Goal: Task Accomplishment & Management: Use online tool/utility

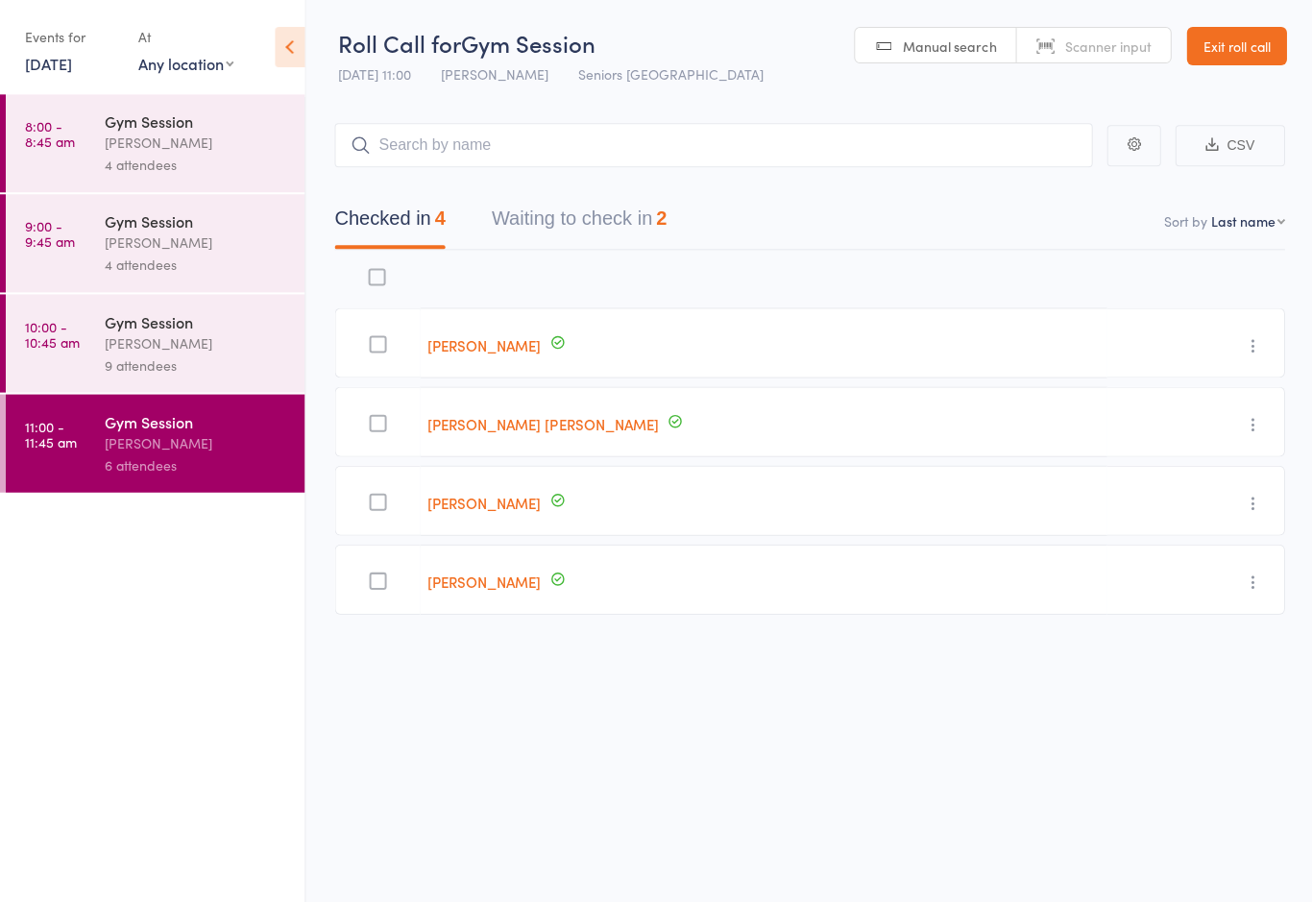
click at [67, 54] on link "[DATE]" at bounding box center [48, 63] width 47 height 21
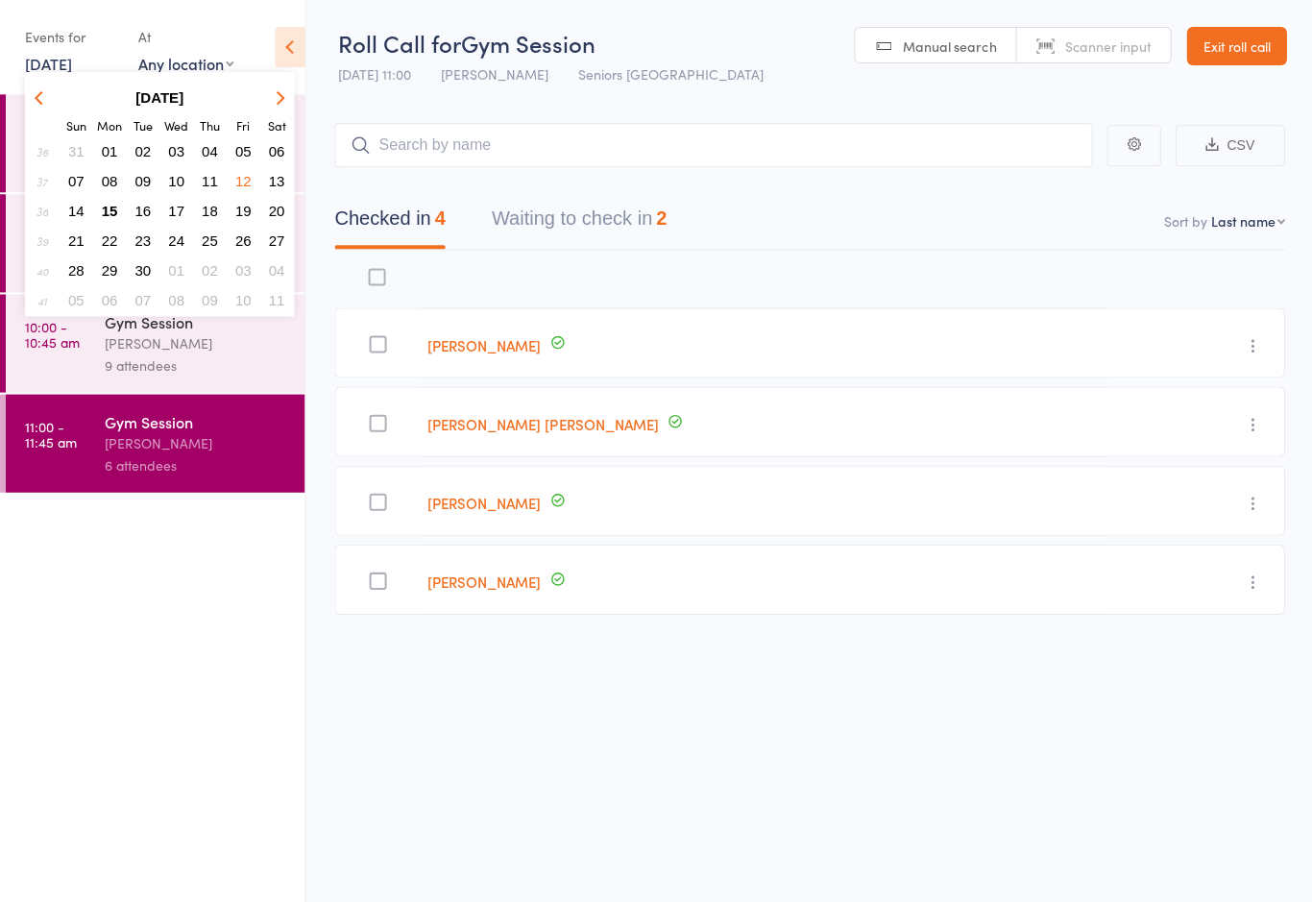
click at [115, 207] on span "15" at bounding box center [110, 211] width 16 height 16
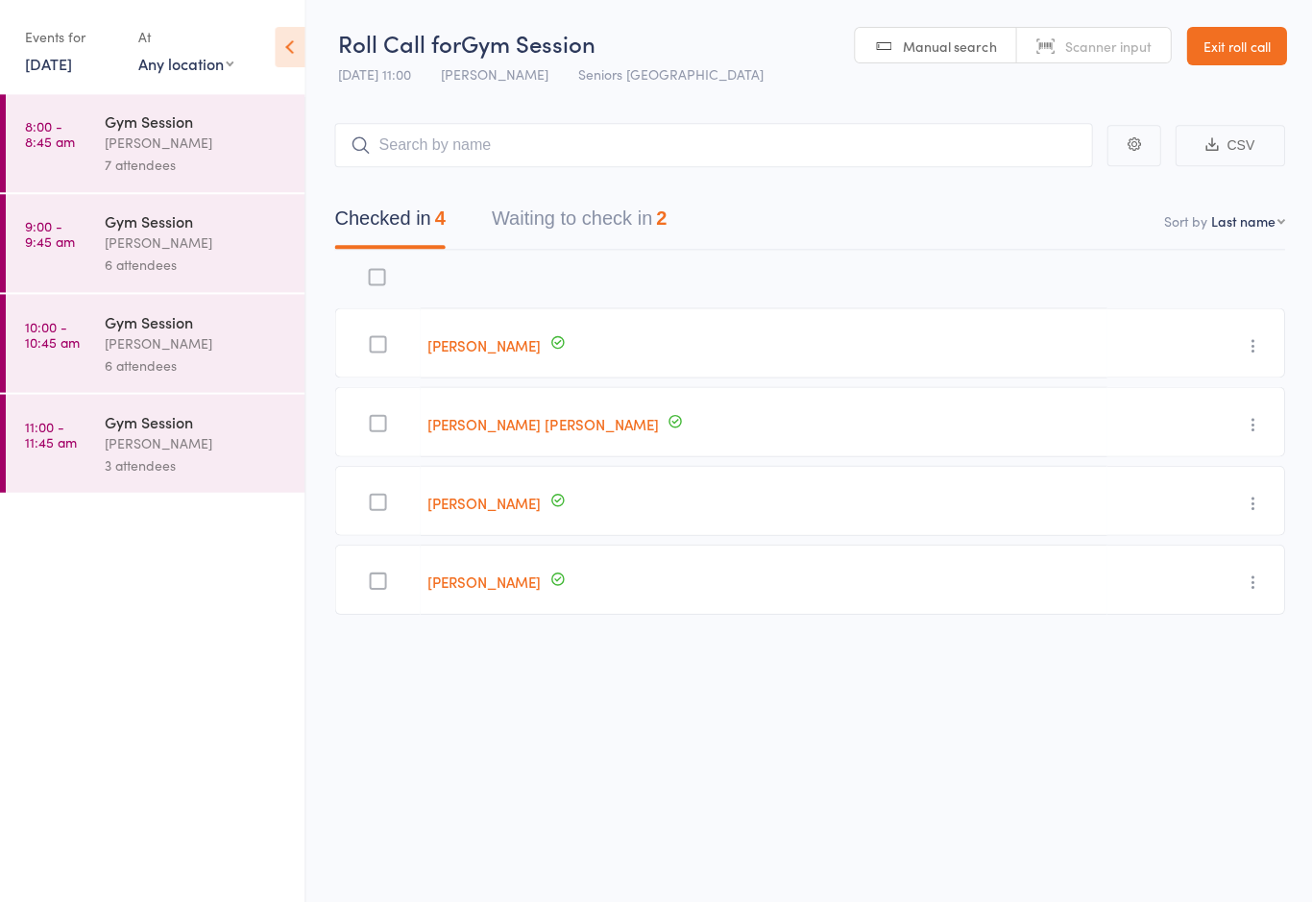
click at [204, 149] on div "[PERSON_NAME]" at bounding box center [196, 143] width 183 height 22
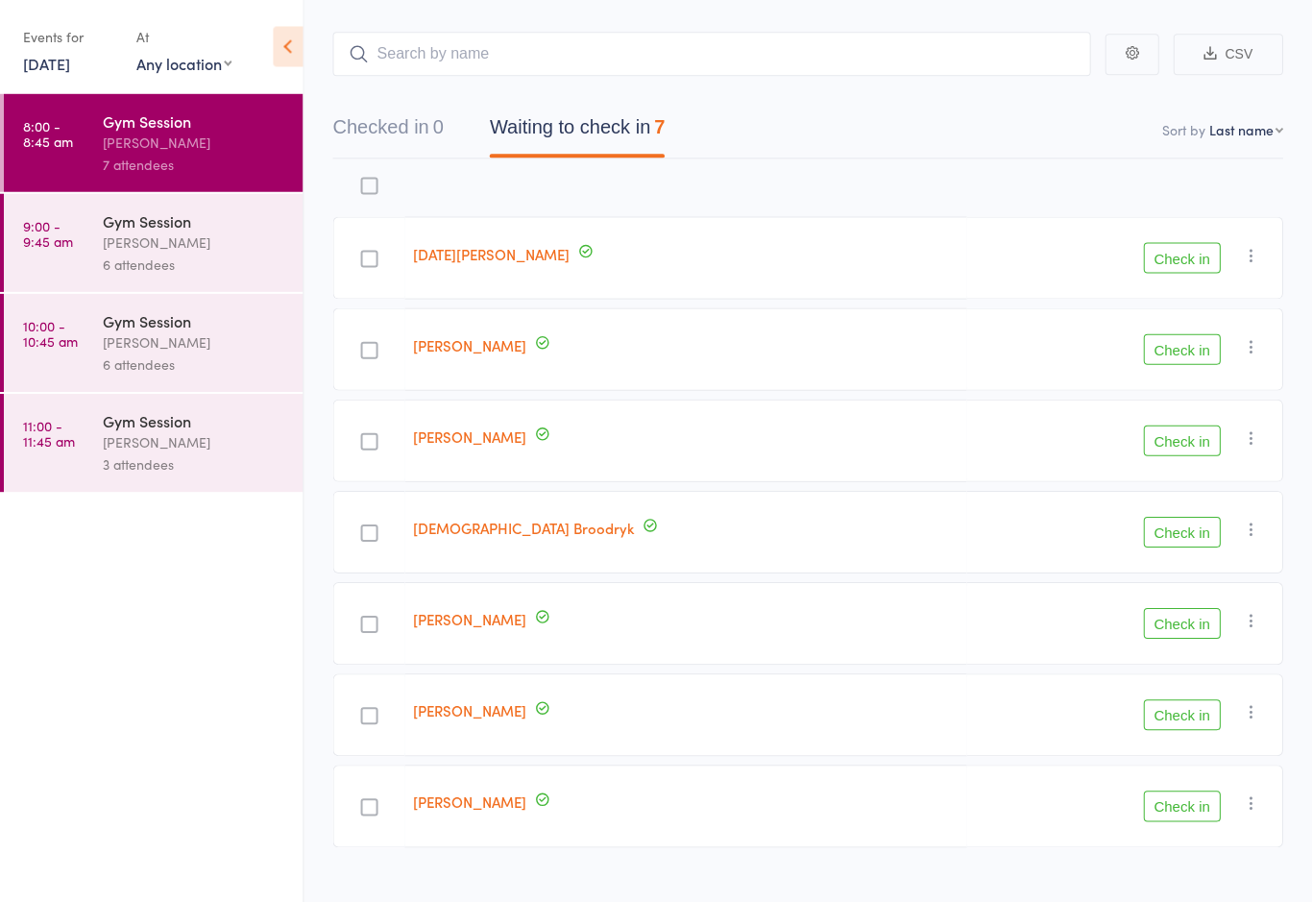
scroll to position [90, 0]
click at [1189, 709] on button "Check in" at bounding box center [1182, 714] width 77 height 31
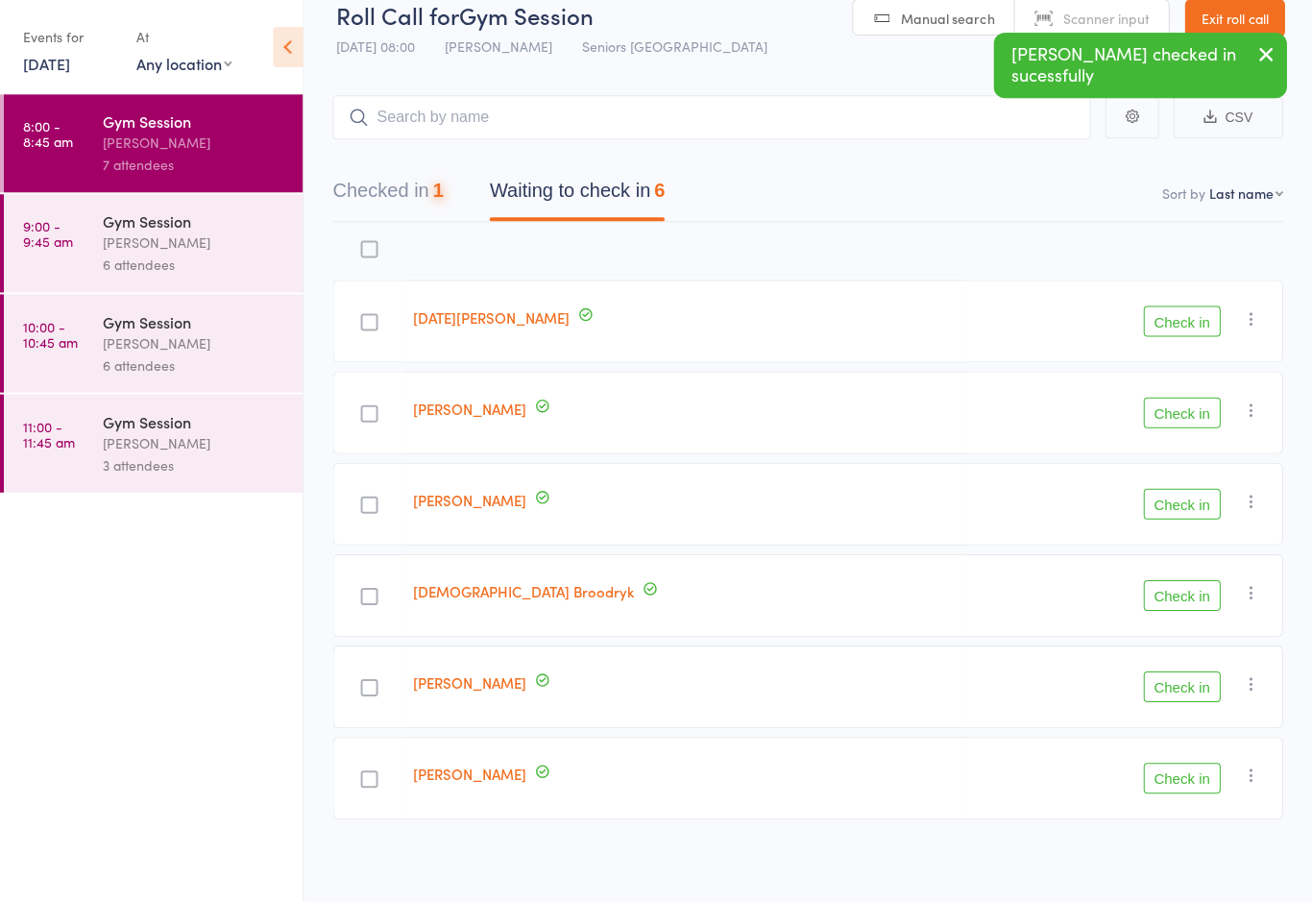
scroll to position [32, 0]
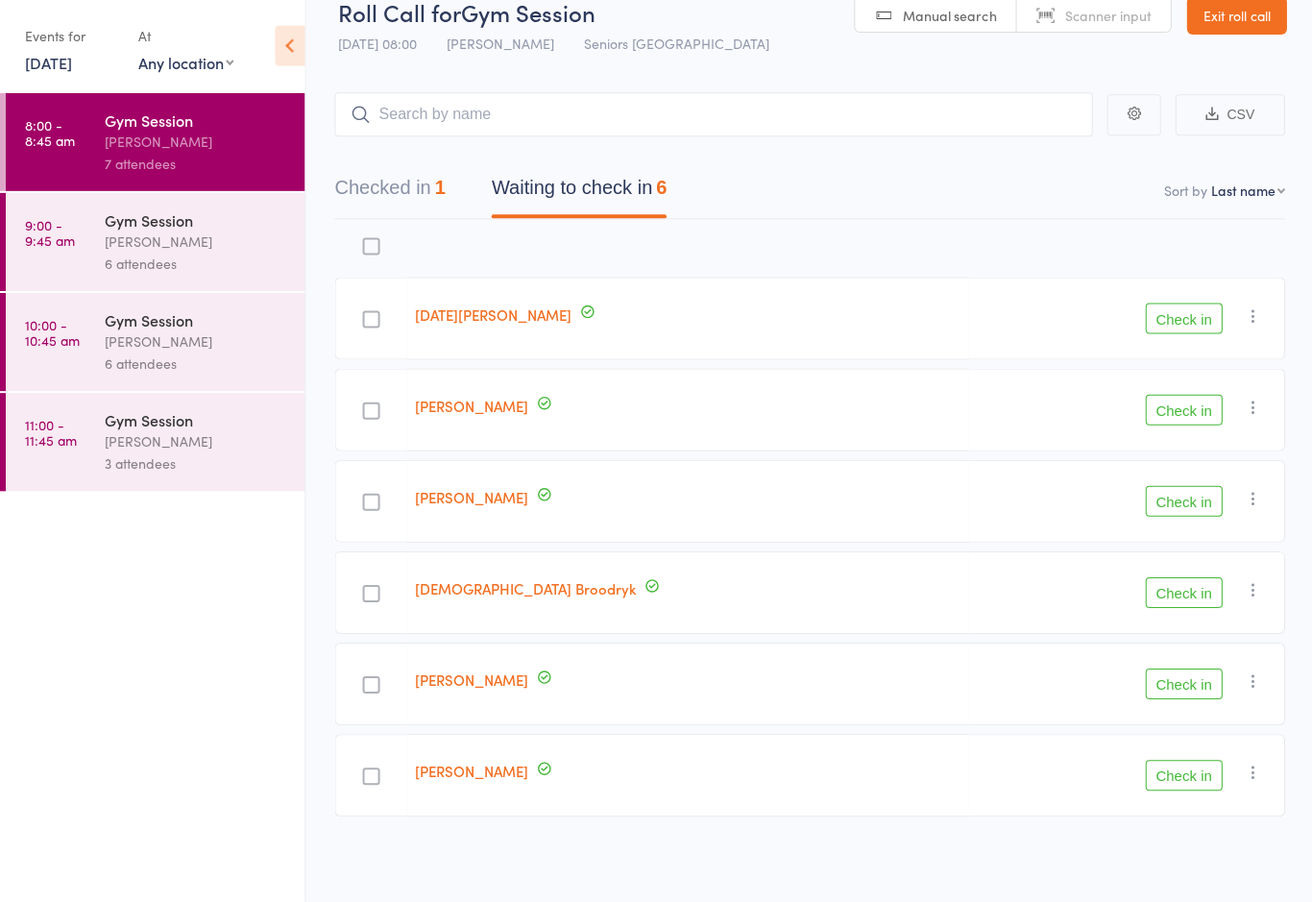
click at [1207, 761] on button "Check in" at bounding box center [1182, 775] width 77 height 31
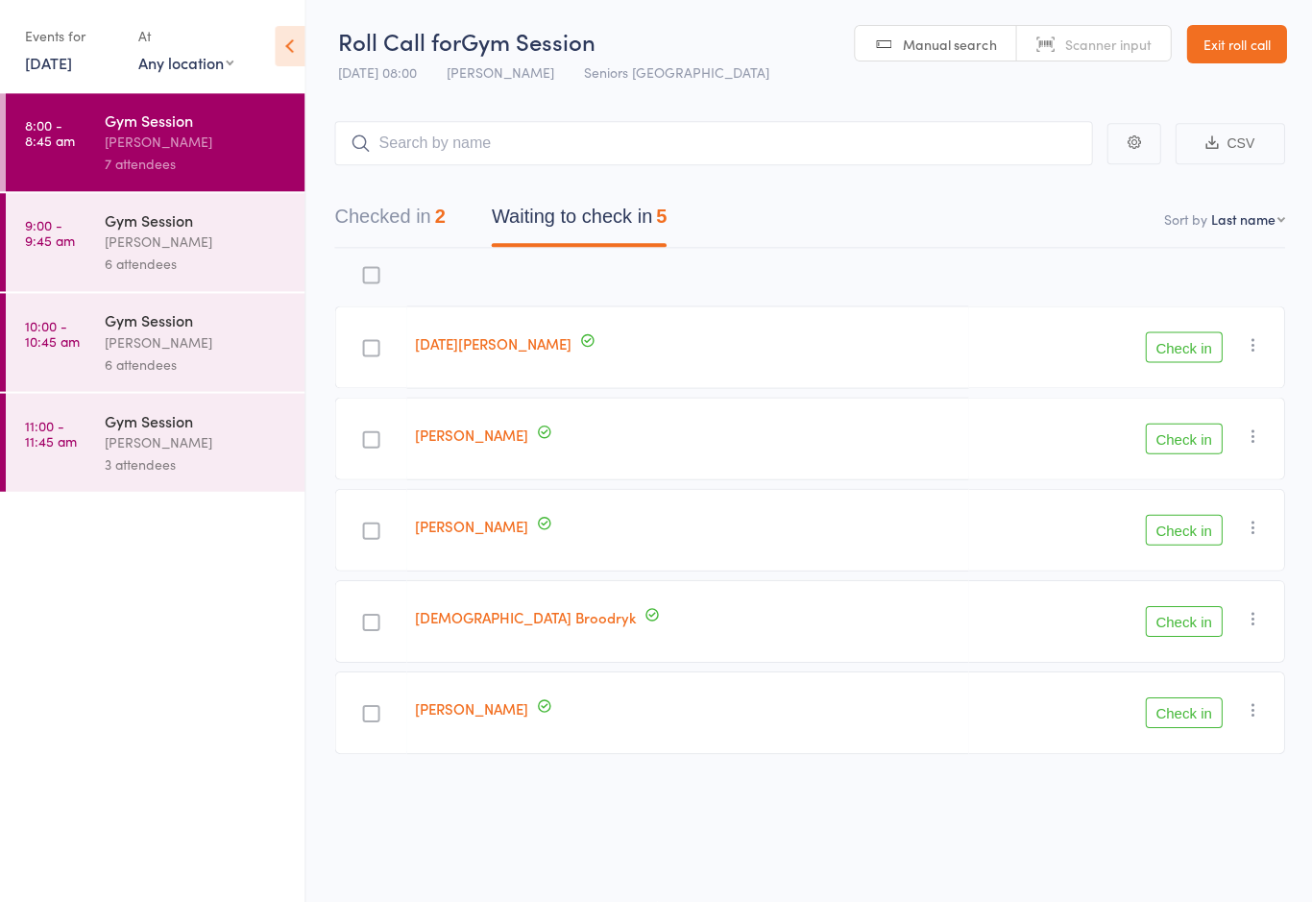
click at [1178, 700] on button "Check in" at bounding box center [1182, 712] width 77 height 31
click at [1160, 606] on button "Check in" at bounding box center [1182, 621] width 77 height 31
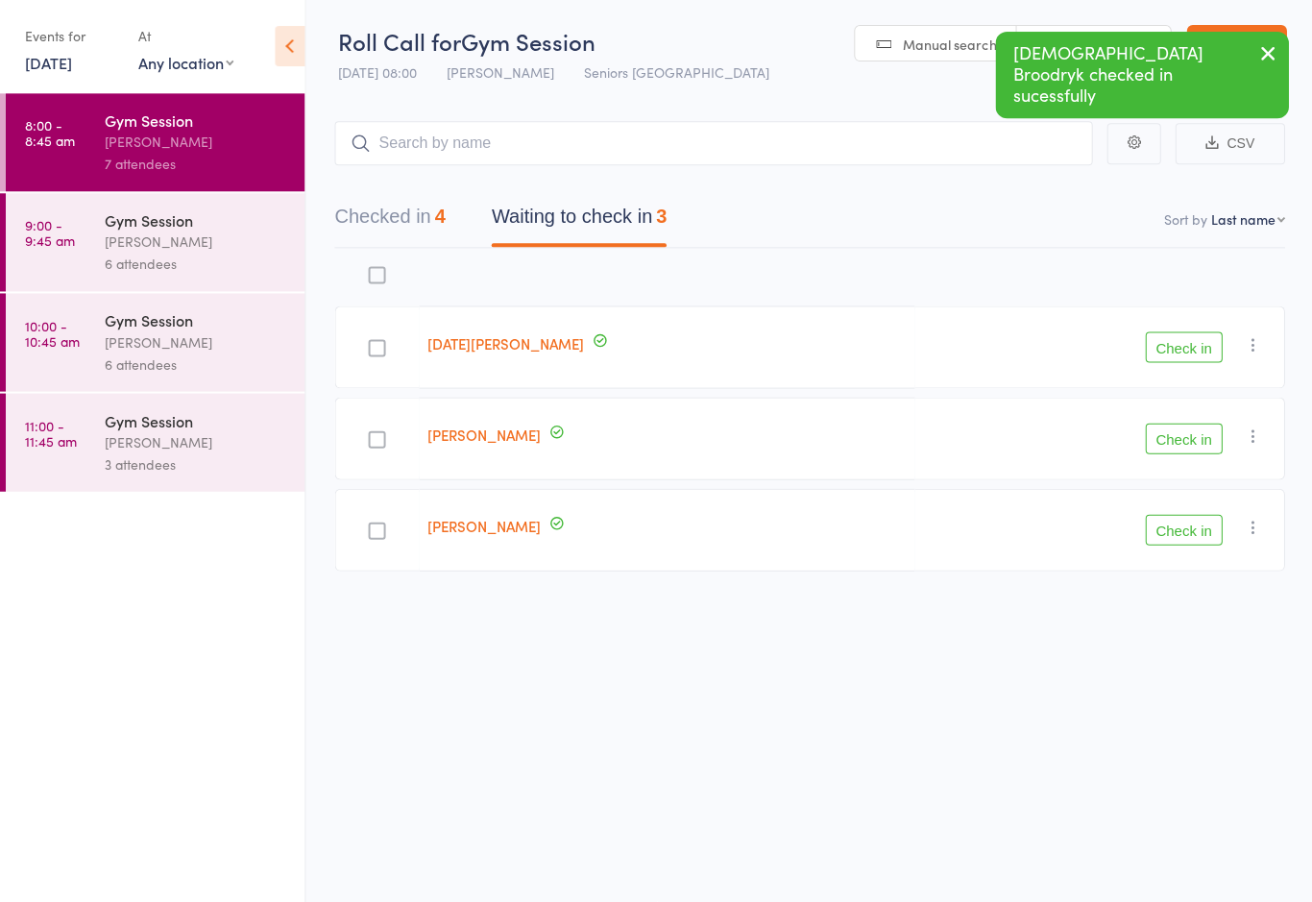
click at [1177, 515] on button "Check in" at bounding box center [1182, 530] width 77 height 31
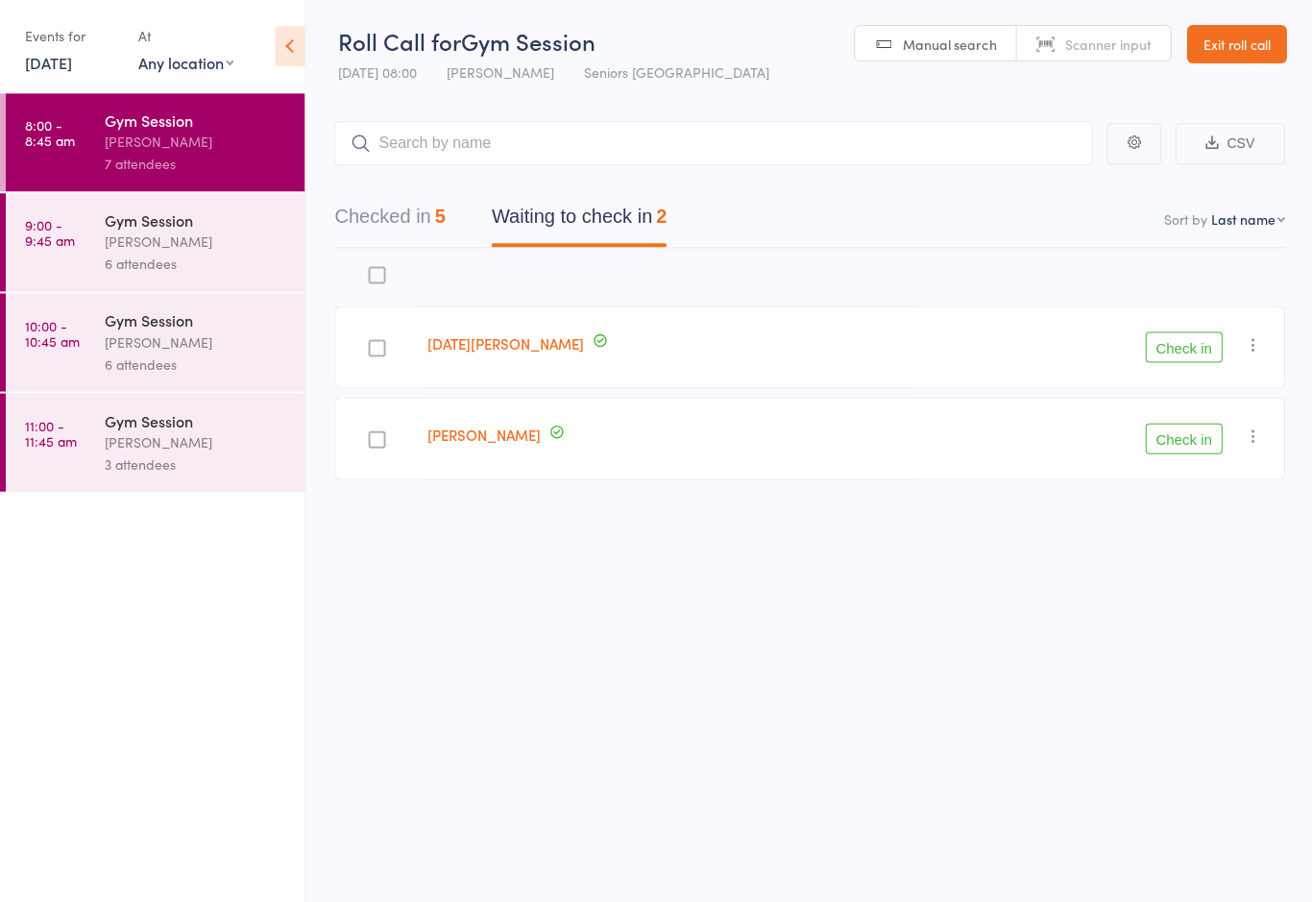
scroll to position [12, 0]
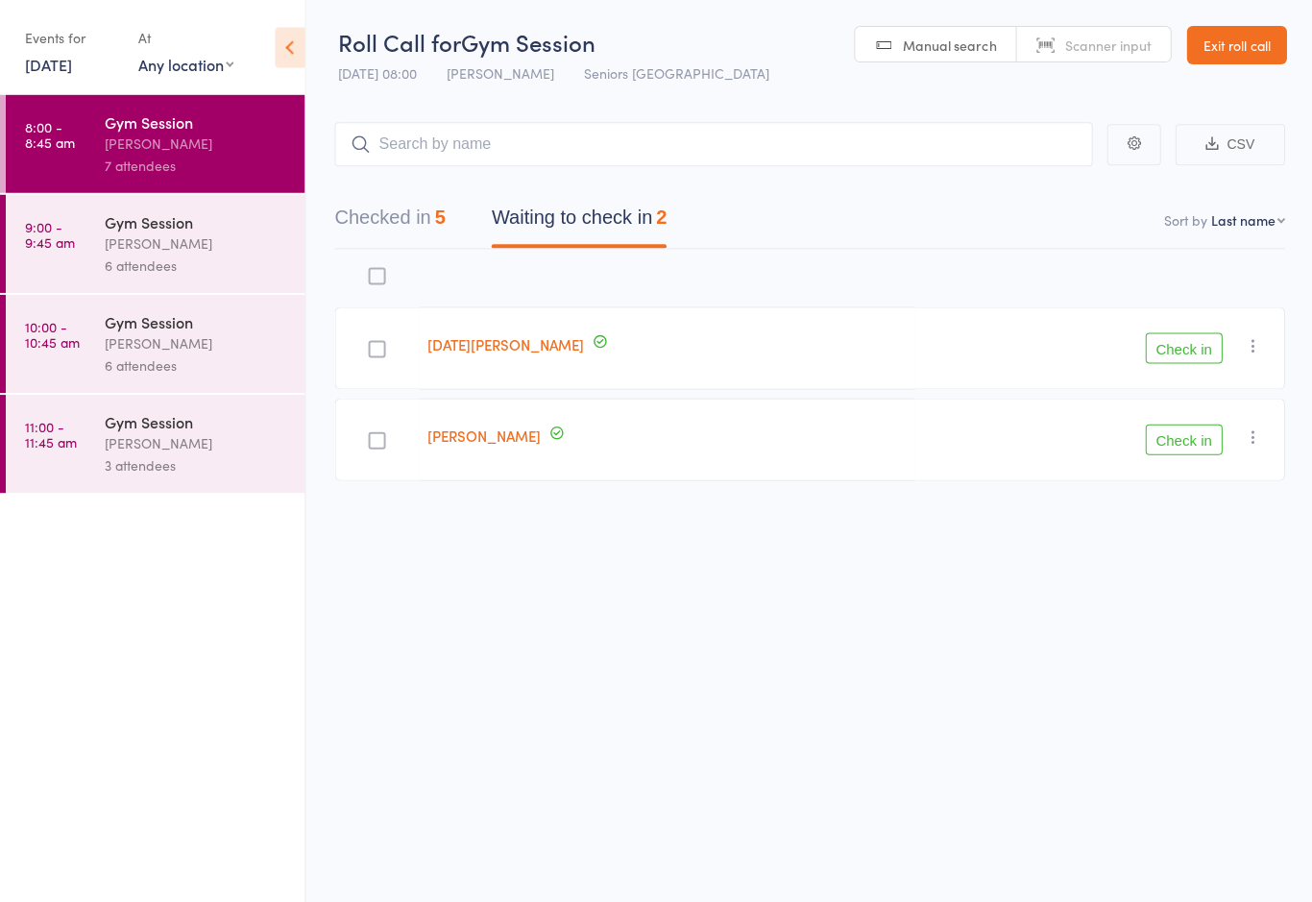
click at [105, 235] on div "[PERSON_NAME]" at bounding box center [196, 242] width 183 height 22
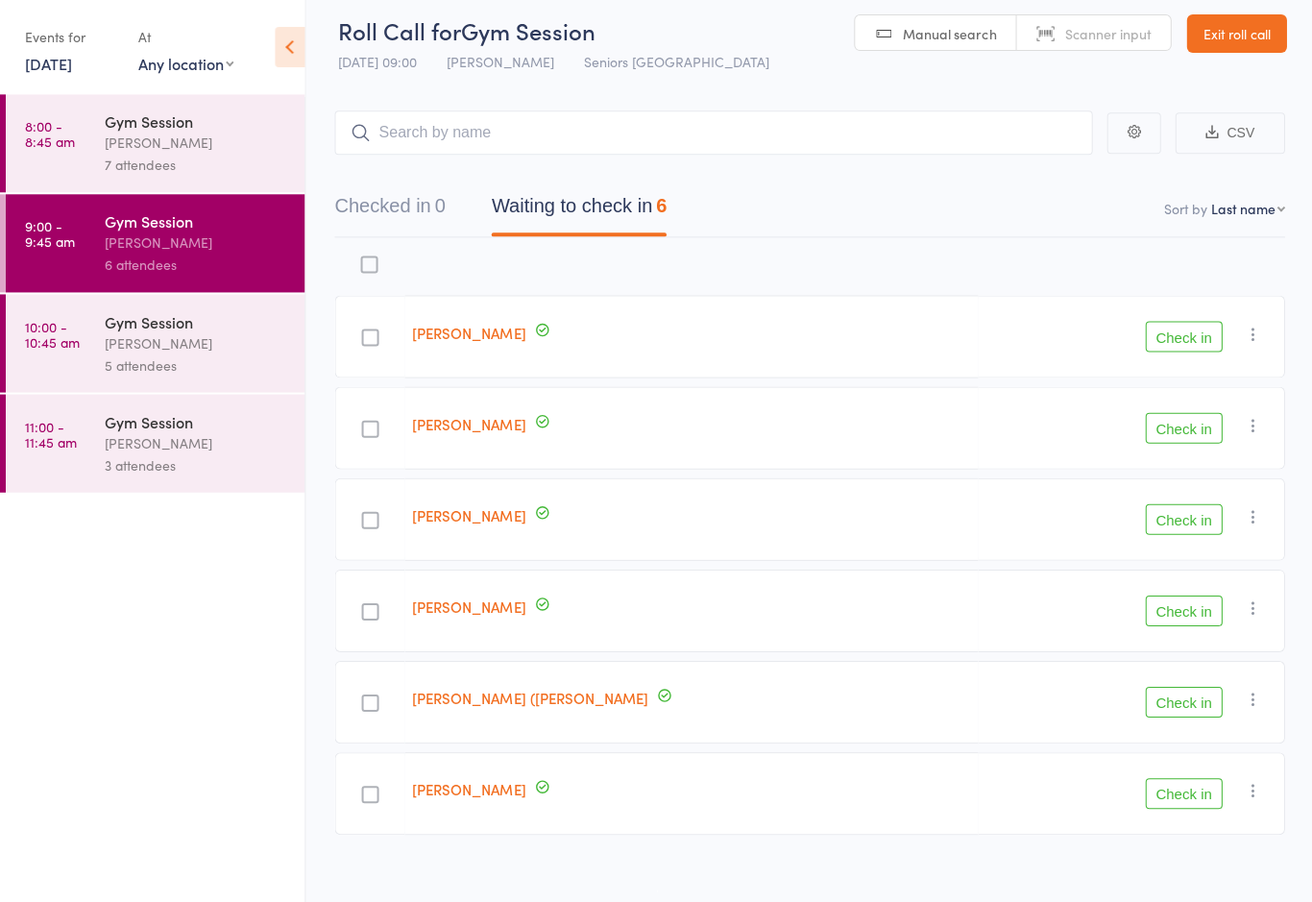
click at [175, 331] on div "Gym Session" at bounding box center [196, 320] width 183 height 21
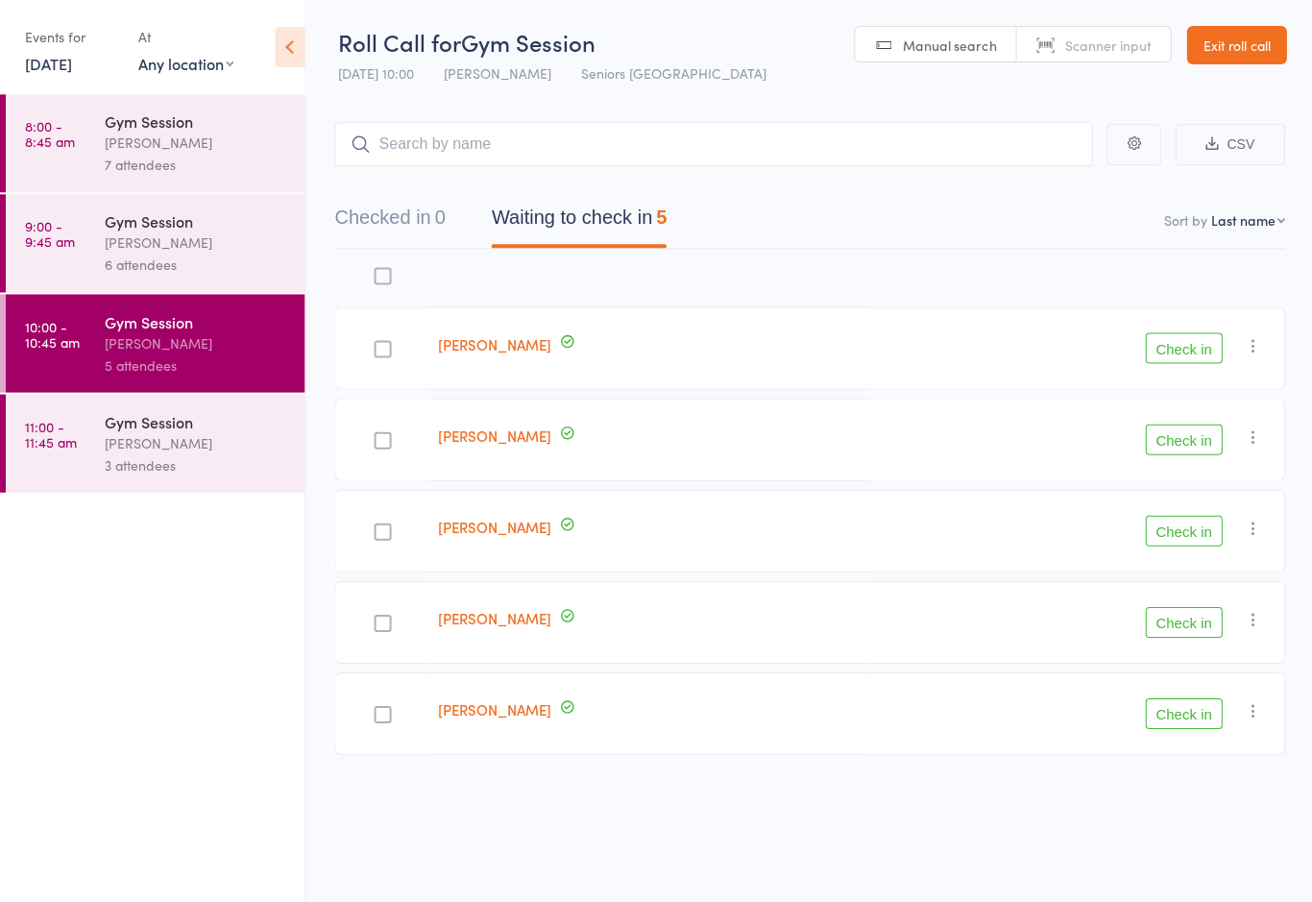
click at [173, 450] on div "[PERSON_NAME]" at bounding box center [196, 442] width 183 height 22
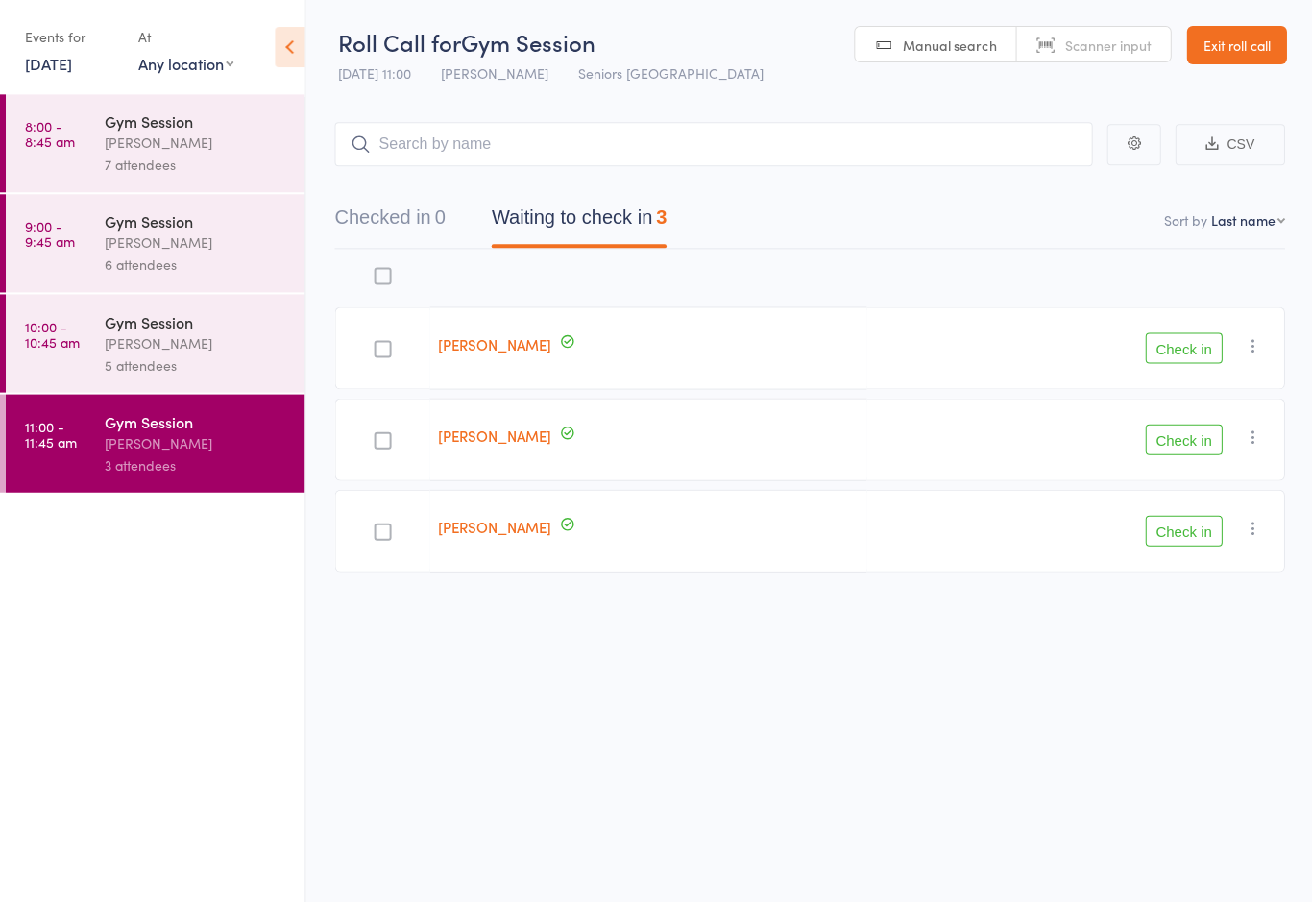
click at [146, 148] on div "[PERSON_NAME]" at bounding box center [196, 143] width 183 height 22
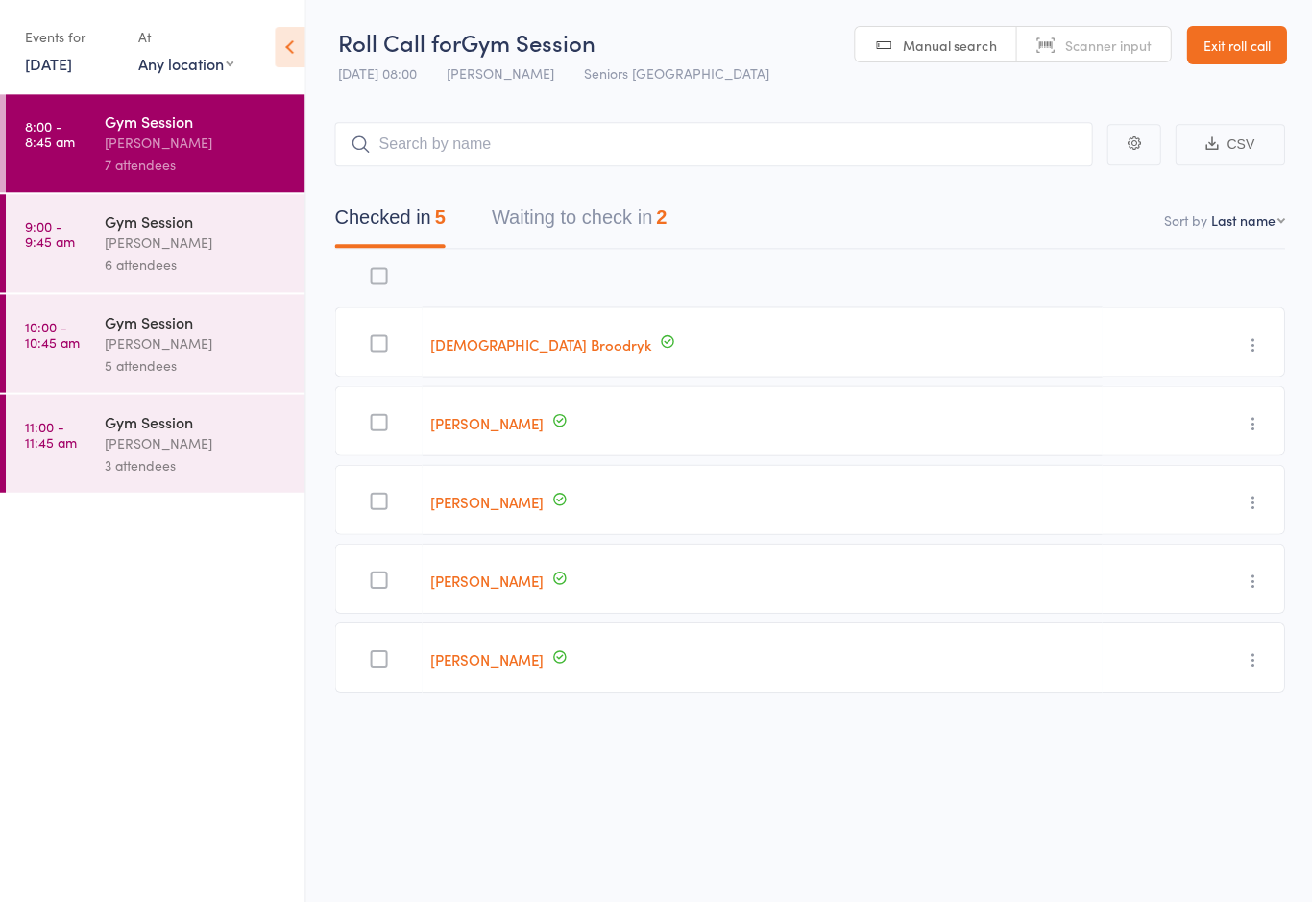
click at [591, 206] on button "Waiting to check in 2" at bounding box center [578, 222] width 175 height 51
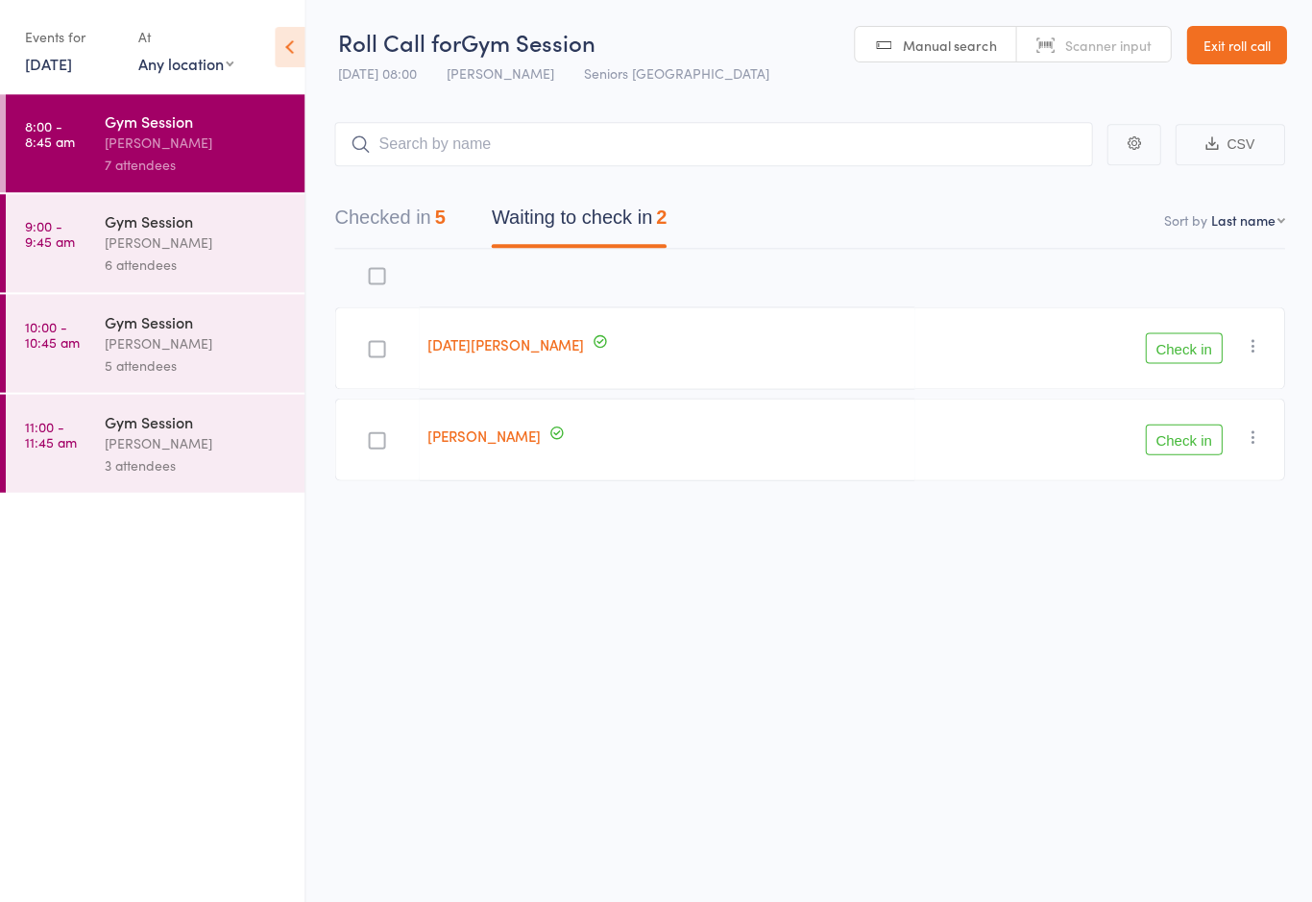
click at [1182, 336] on button "Check in" at bounding box center [1182, 347] width 77 height 31
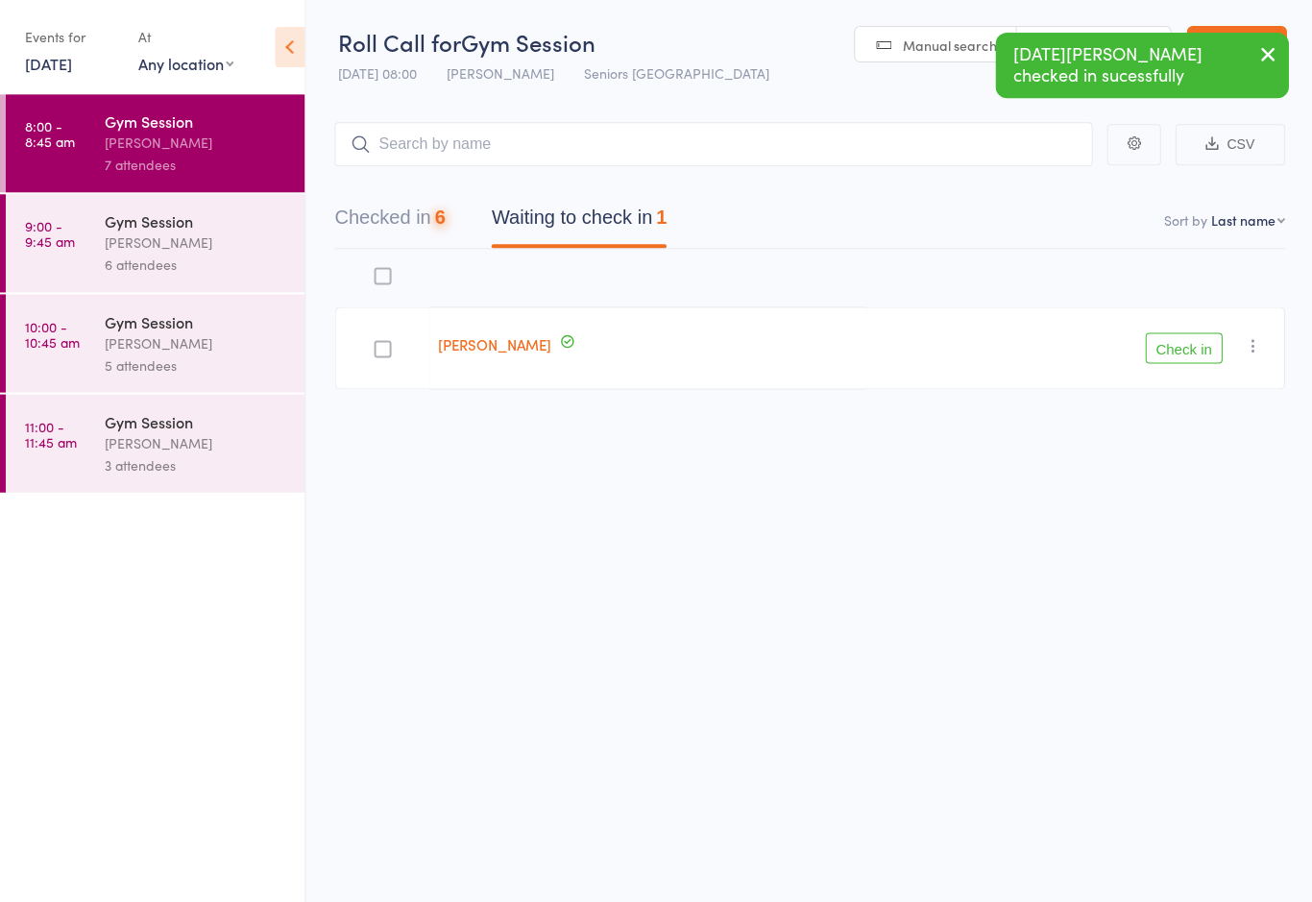
click at [1188, 333] on button "Check in" at bounding box center [1182, 347] width 77 height 31
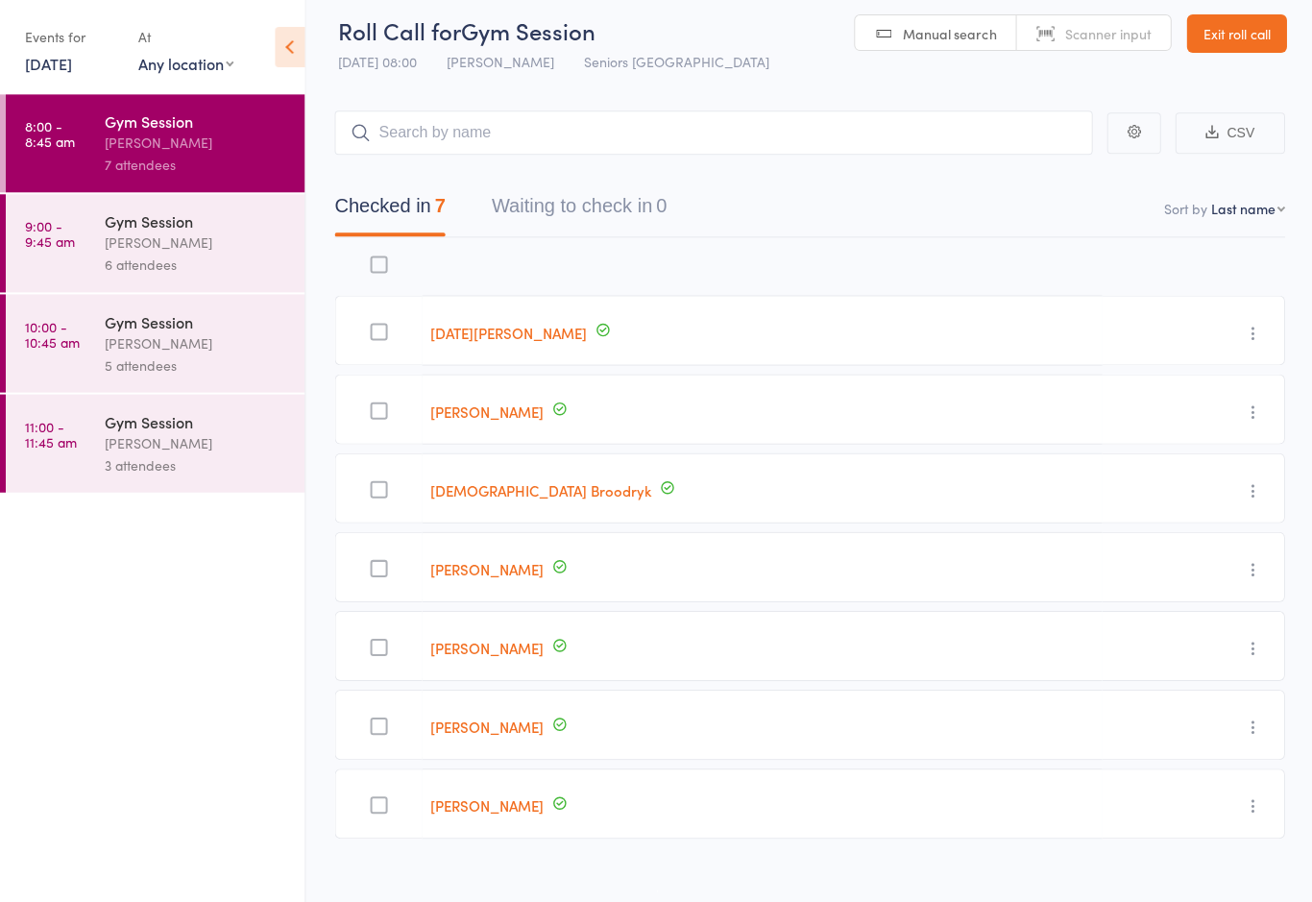
click at [159, 246] on div "[PERSON_NAME]" at bounding box center [196, 242] width 183 height 22
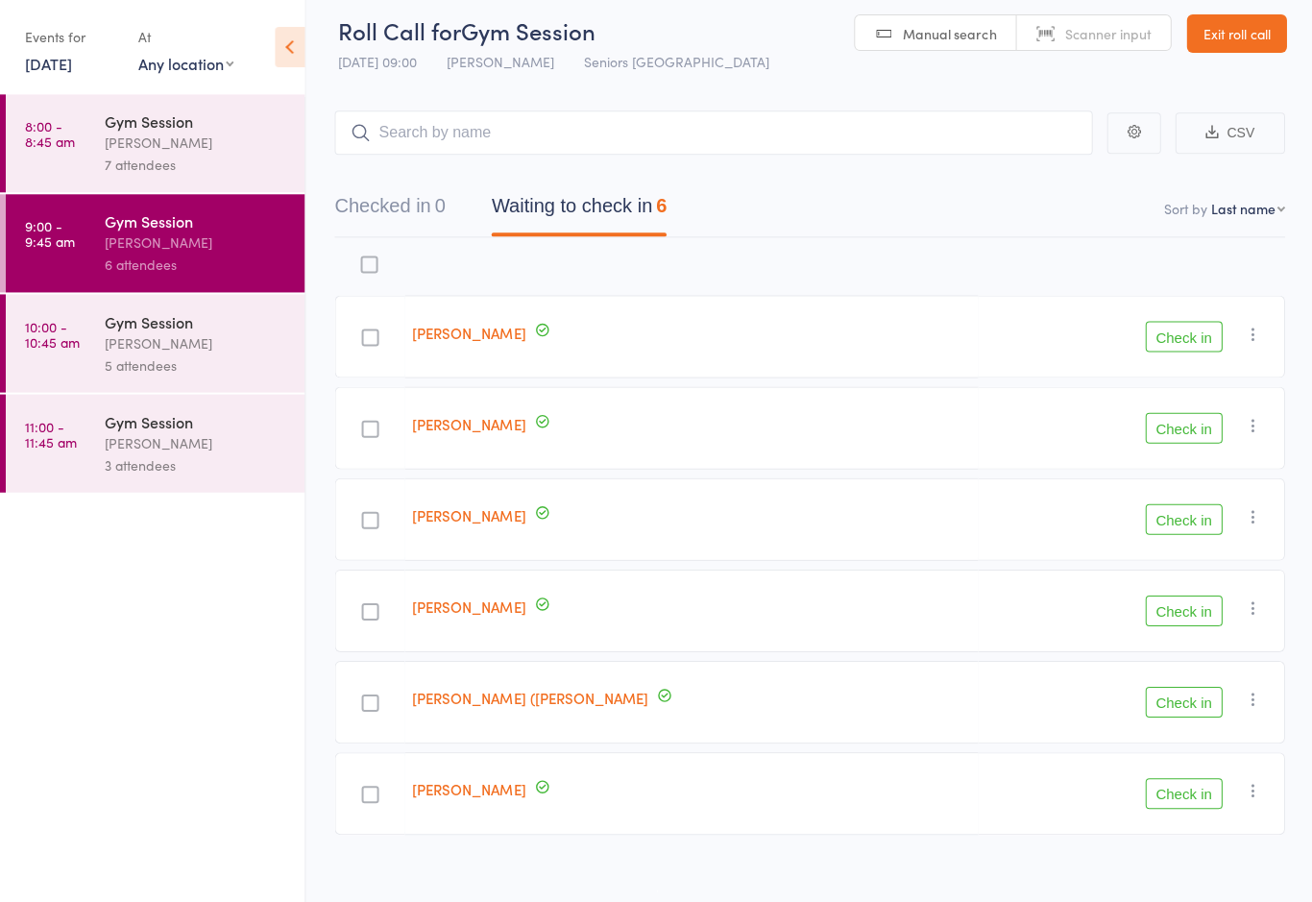
scroll to position [33, 0]
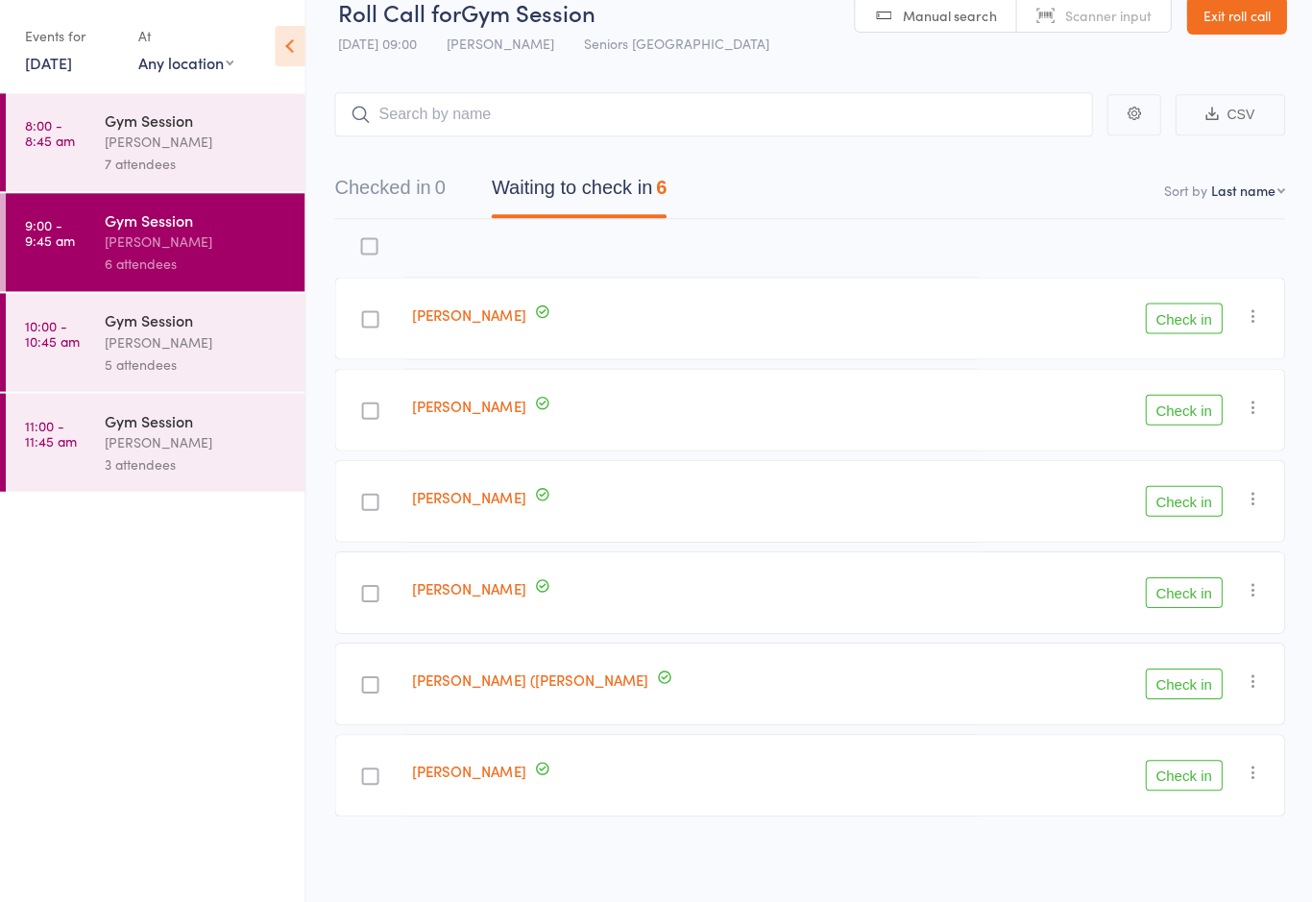
click at [53, 66] on link "[DATE]" at bounding box center [48, 63] width 47 height 21
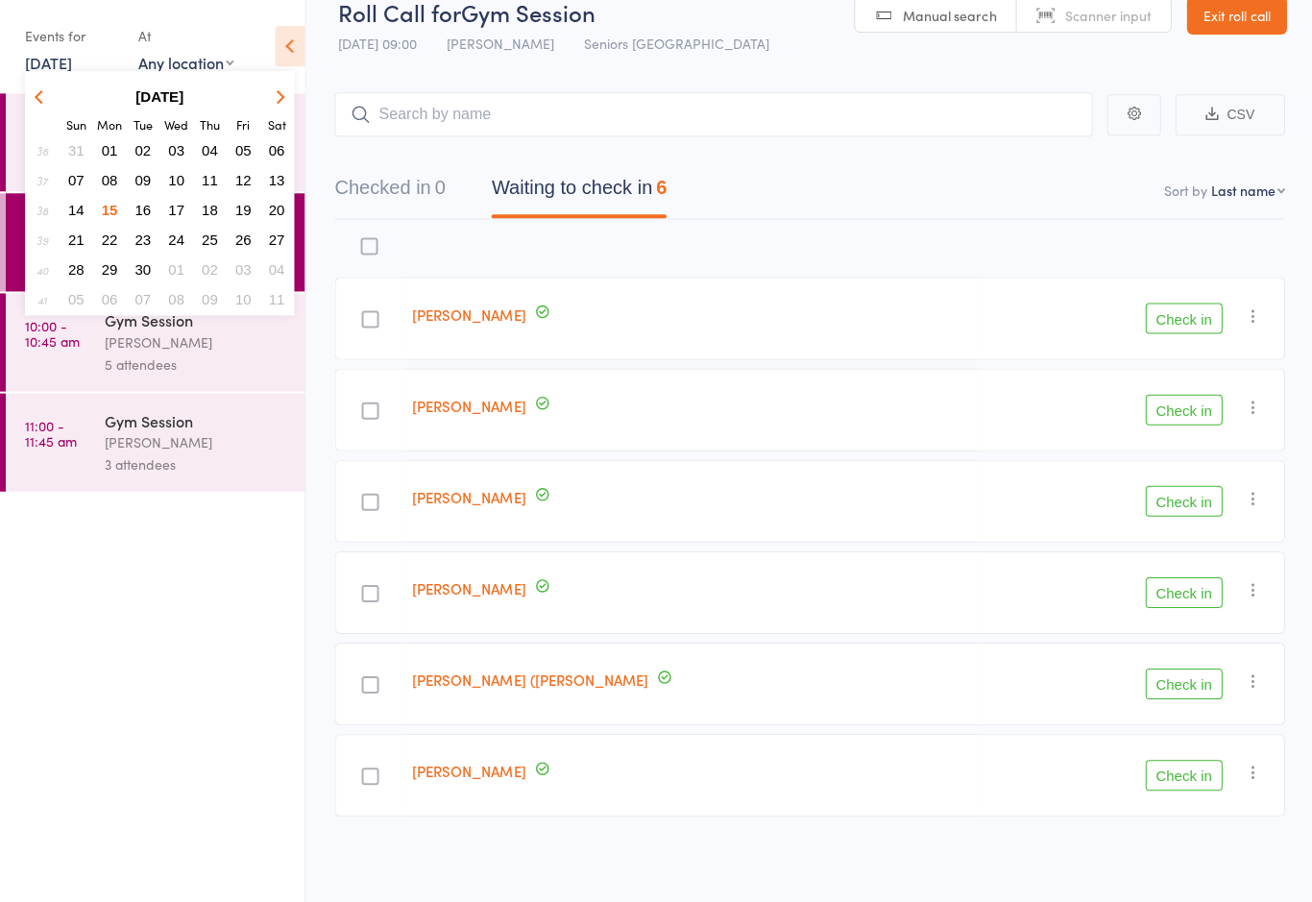
click at [150, 209] on span "16" at bounding box center [142, 211] width 16 height 16
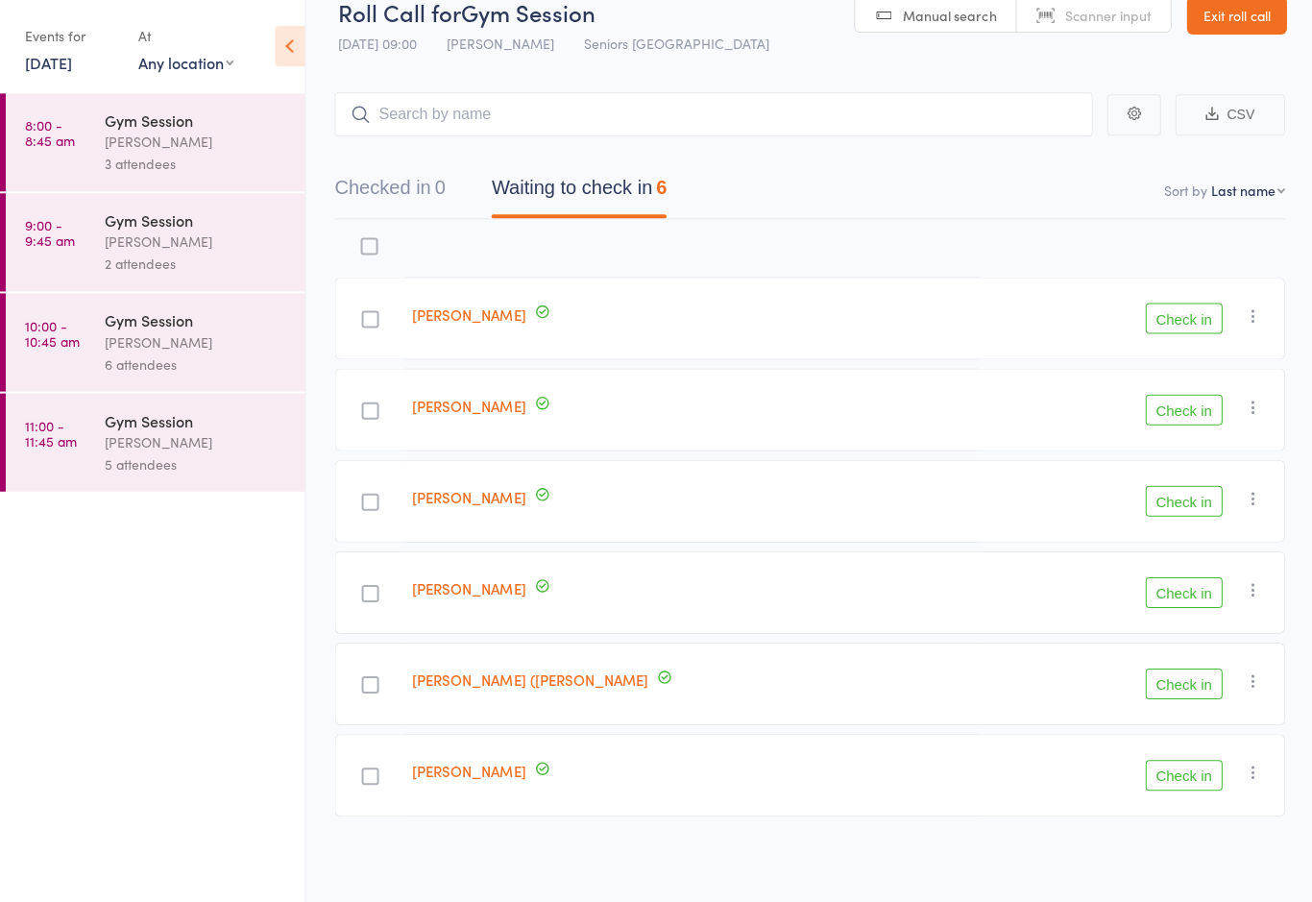
click at [180, 145] on div "[PERSON_NAME]" at bounding box center [196, 143] width 183 height 22
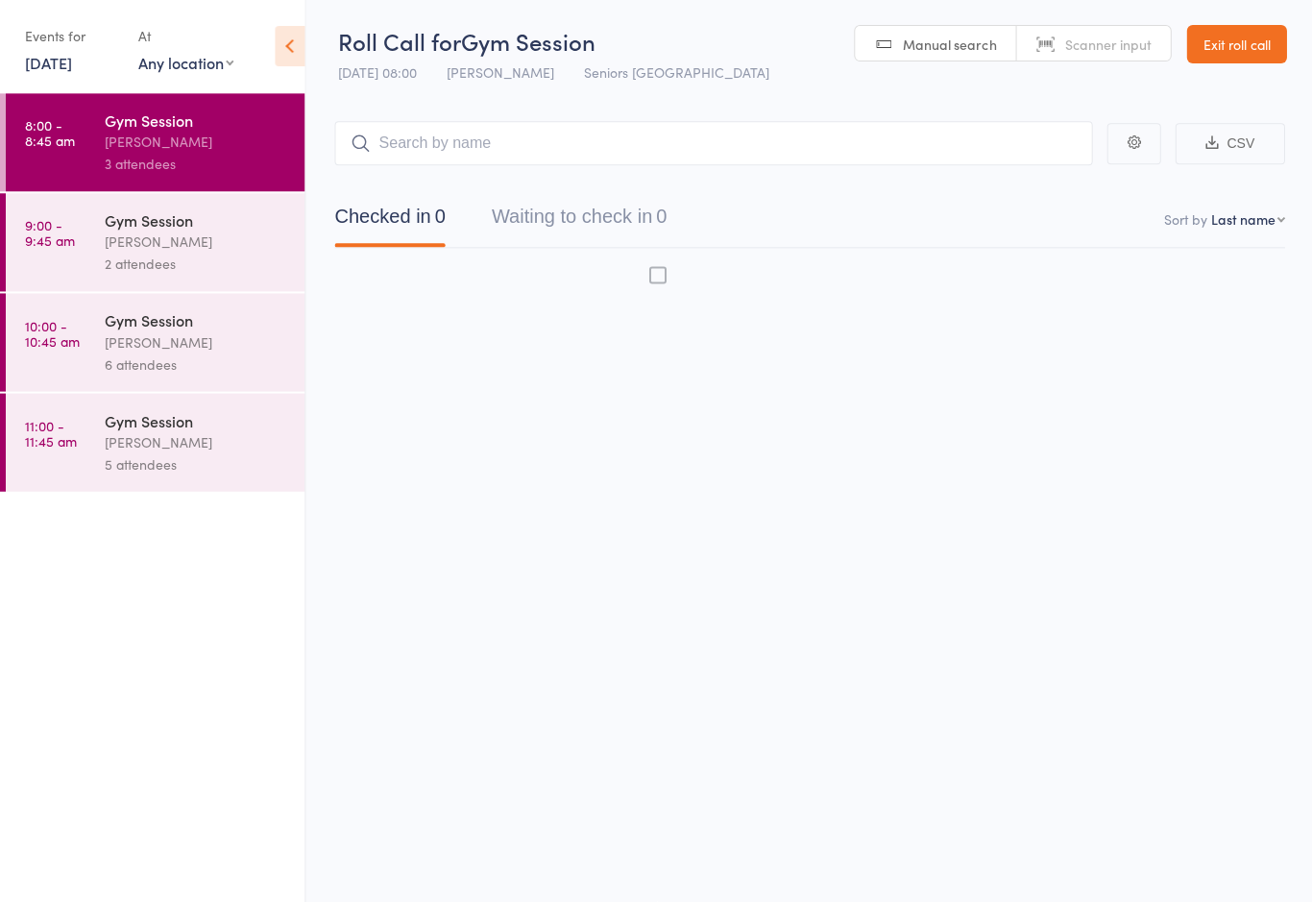
scroll to position [13, 0]
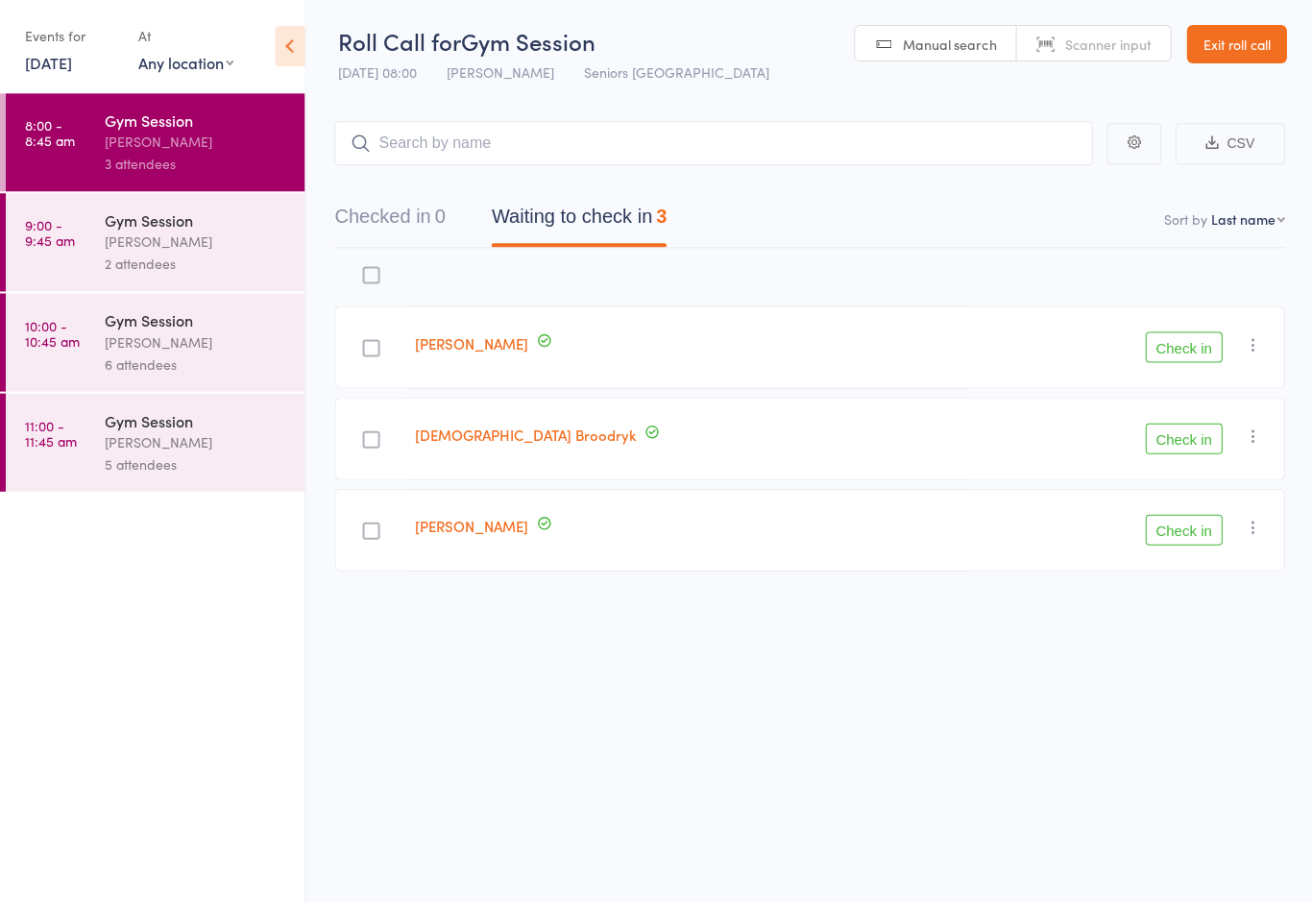
click at [199, 227] on div "Gym Session" at bounding box center [196, 220] width 183 height 21
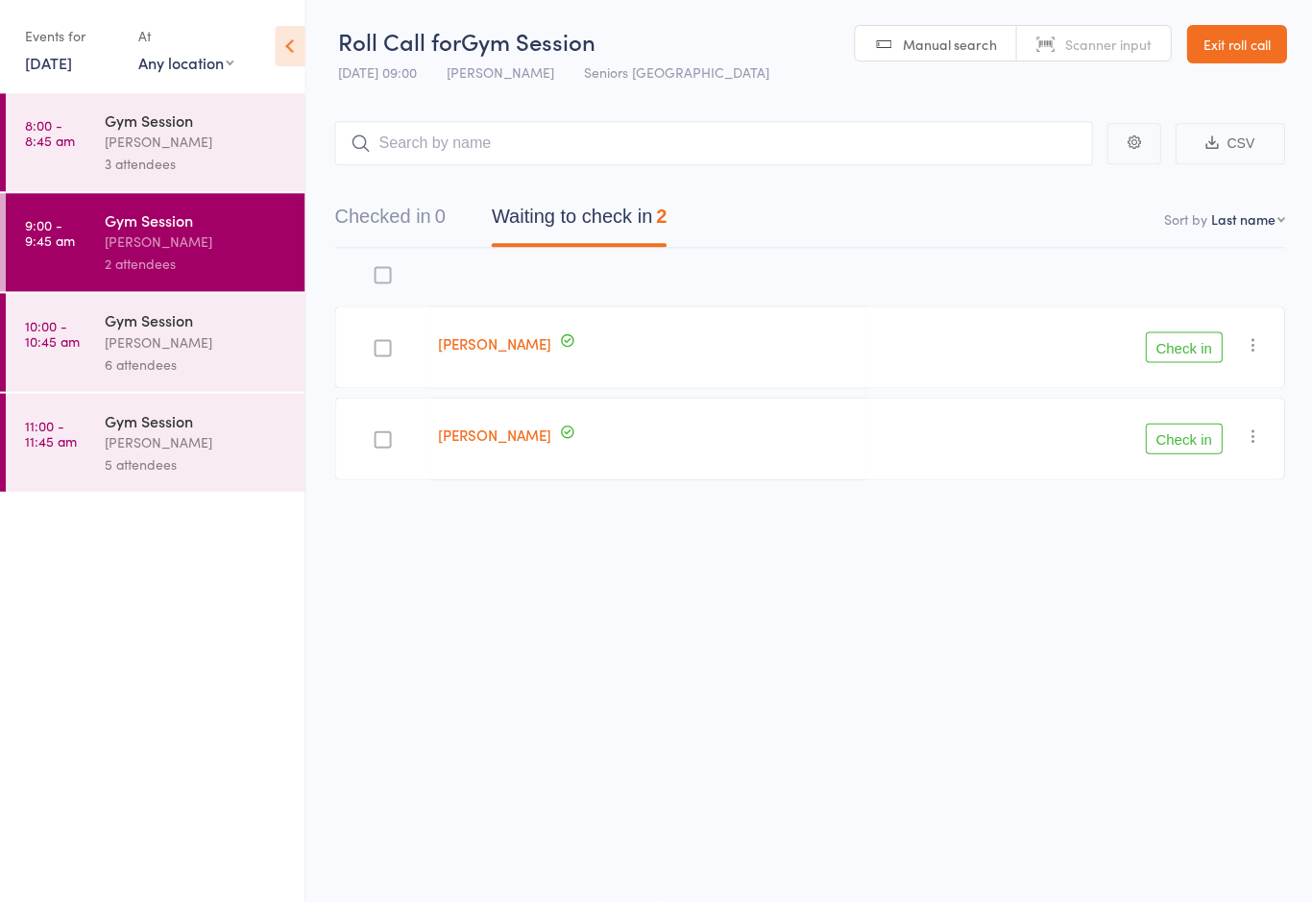
click at [132, 338] on div "[PERSON_NAME]" at bounding box center [196, 342] width 183 height 22
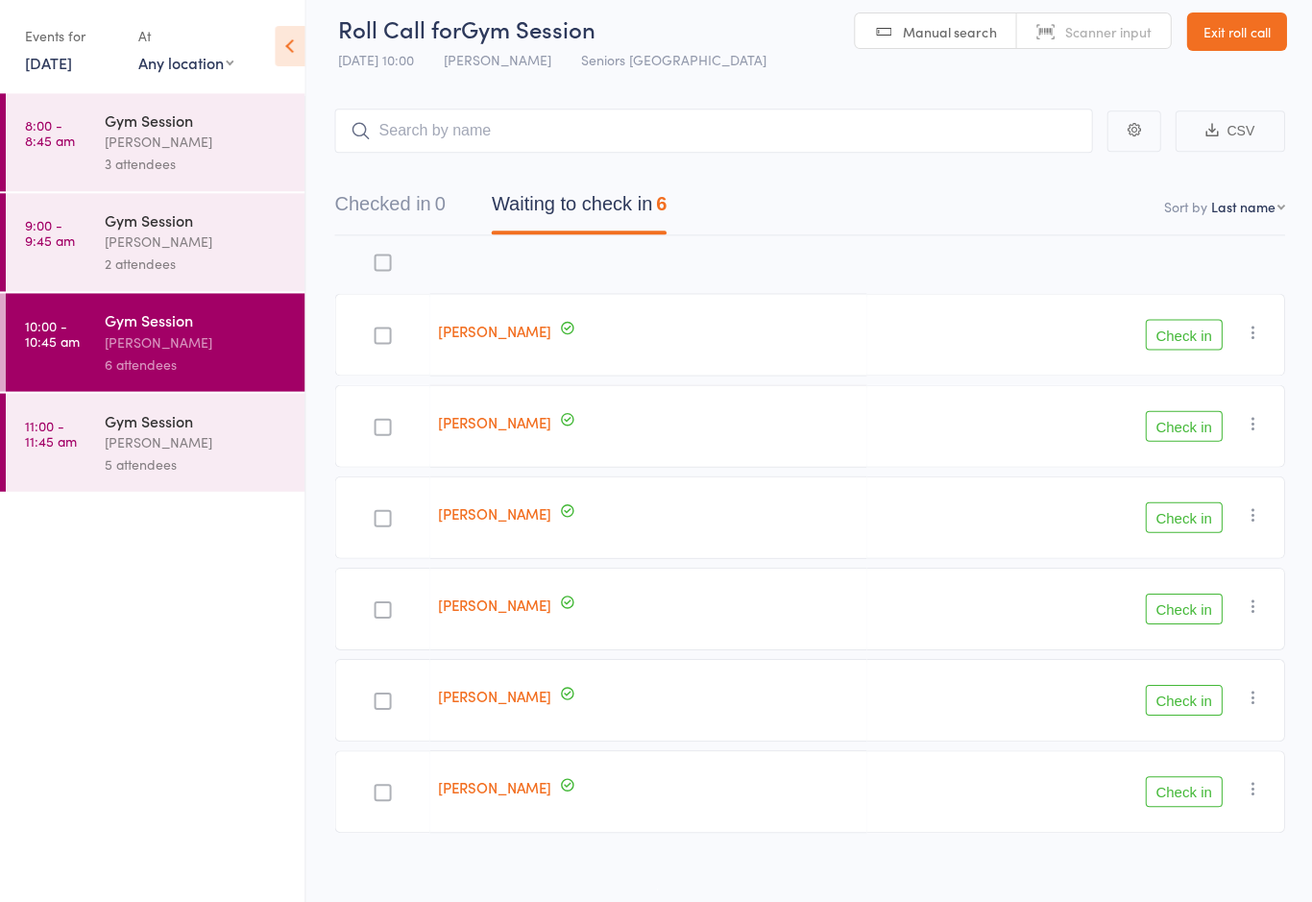
click at [140, 448] on div "[PERSON_NAME]" at bounding box center [196, 442] width 183 height 22
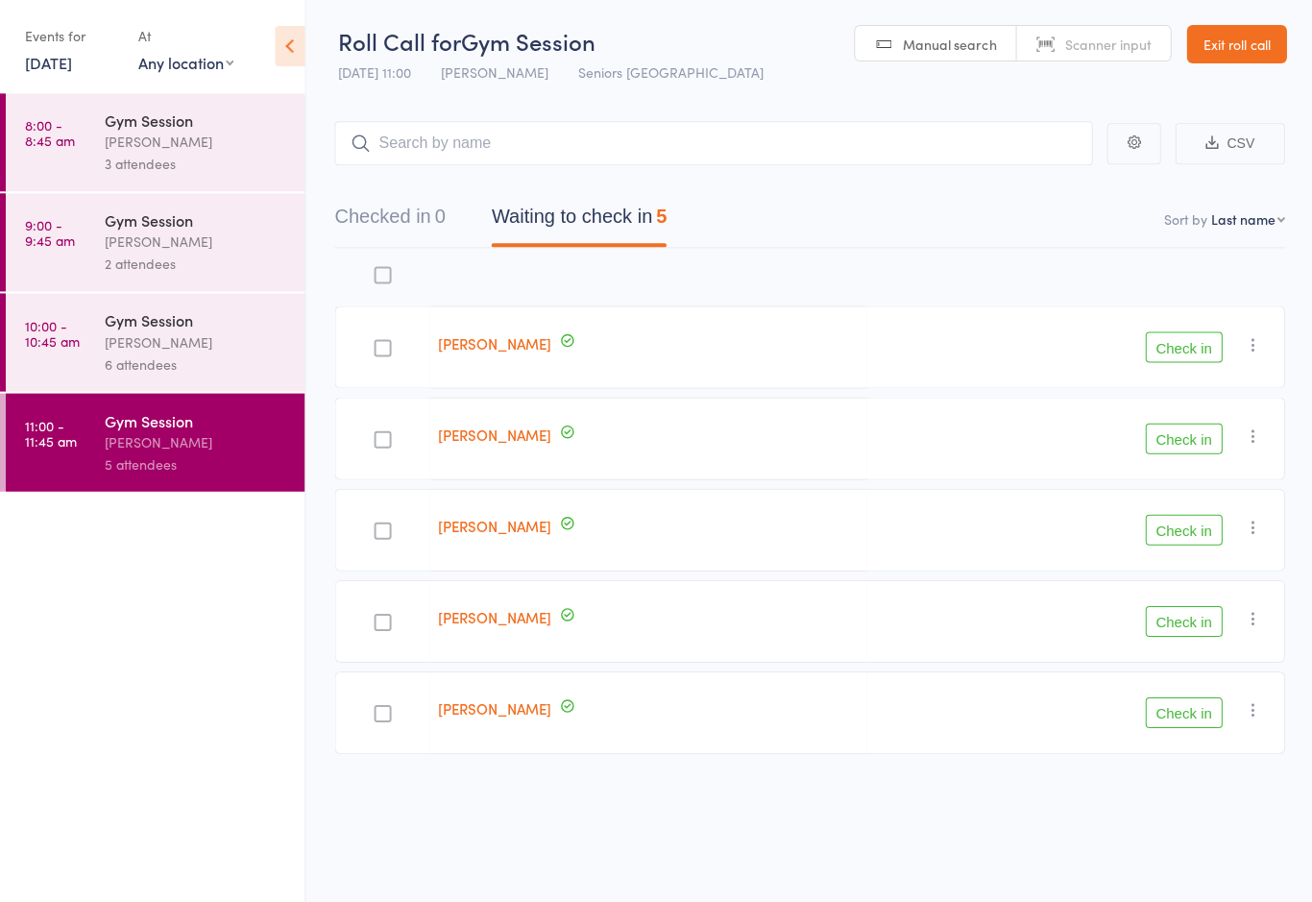
click at [168, 231] on div "Gym Session" at bounding box center [196, 220] width 183 height 21
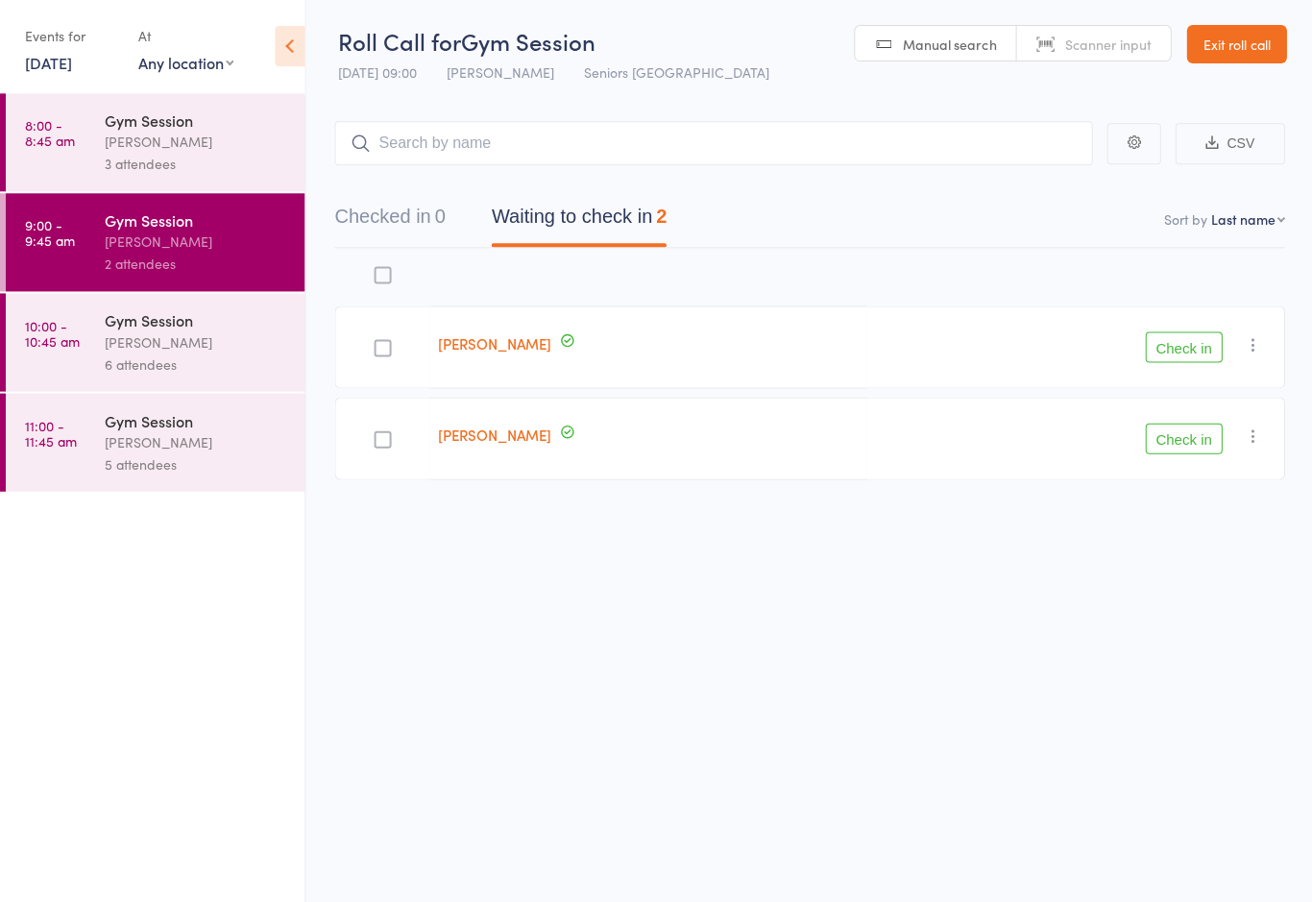
click at [69, 71] on link "[DATE]" at bounding box center [48, 63] width 47 height 21
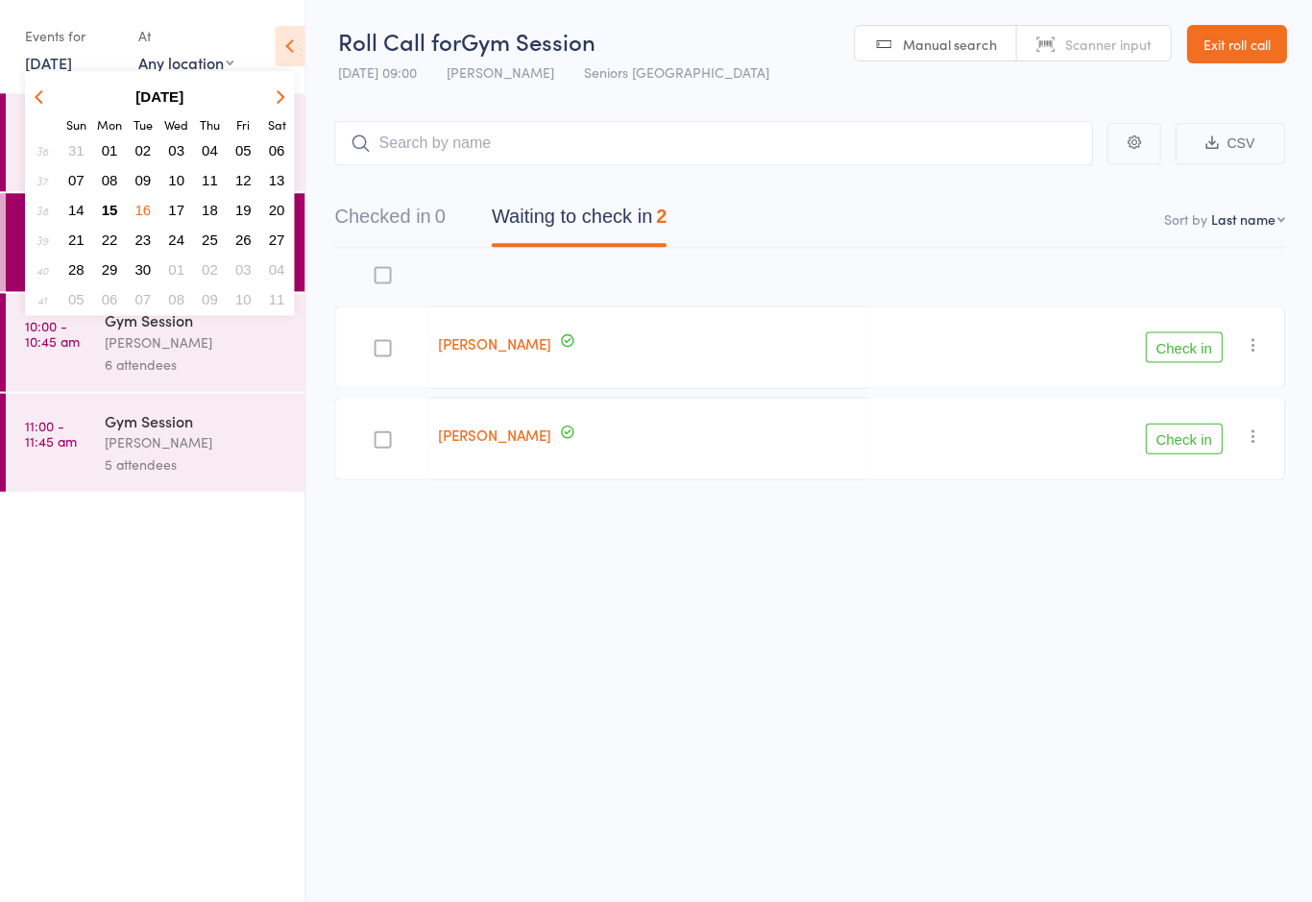
click at [107, 214] on span "15" at bounding box center [110, 211] width 16 height 16
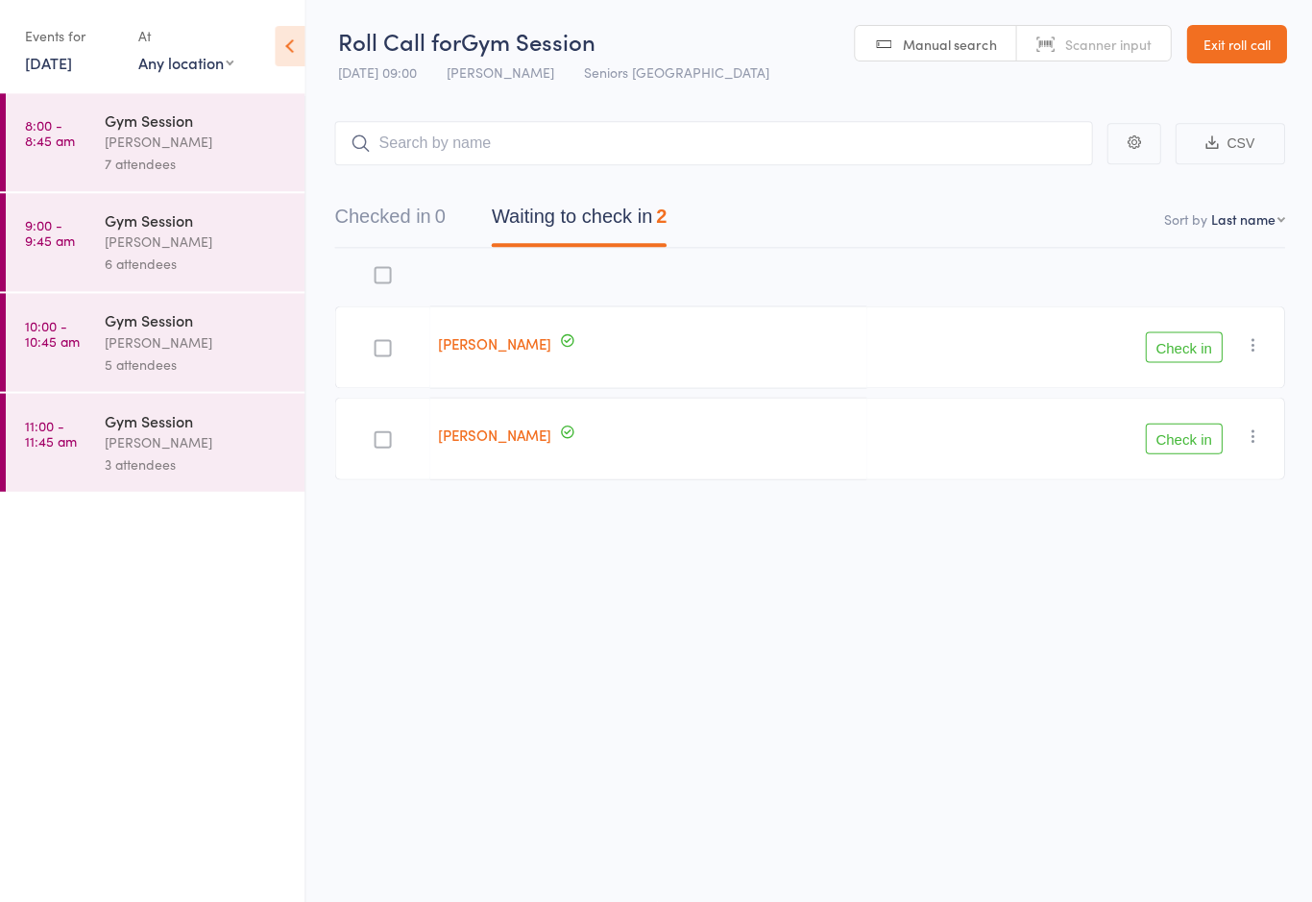
click at [168, 235] on div "[PERSON_NAME]" at bounding box center [196, 242] width 183 height 22
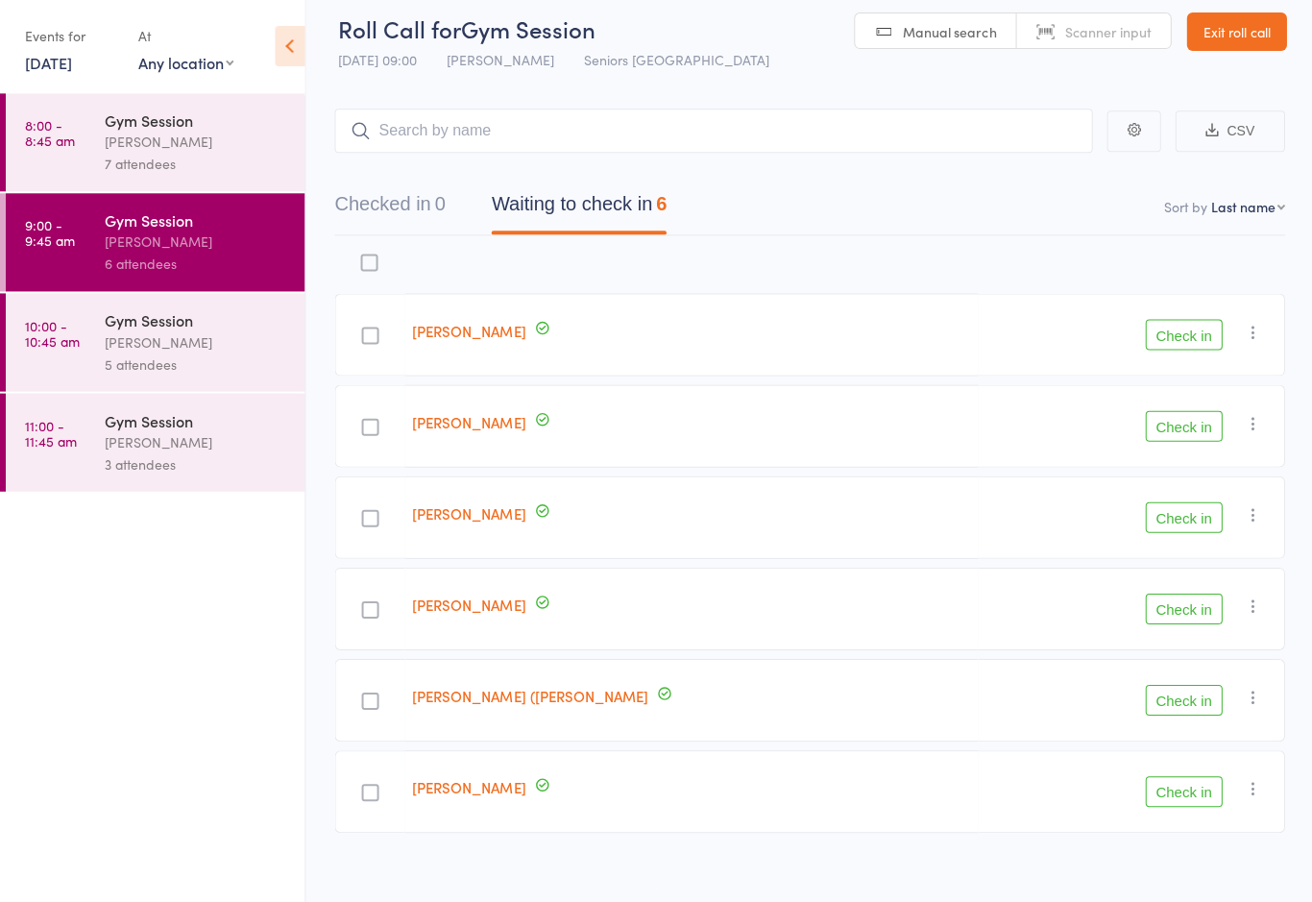
click at [1196, 414] on button "Check in" at bounding box center [1182, 426] width 77 height 31
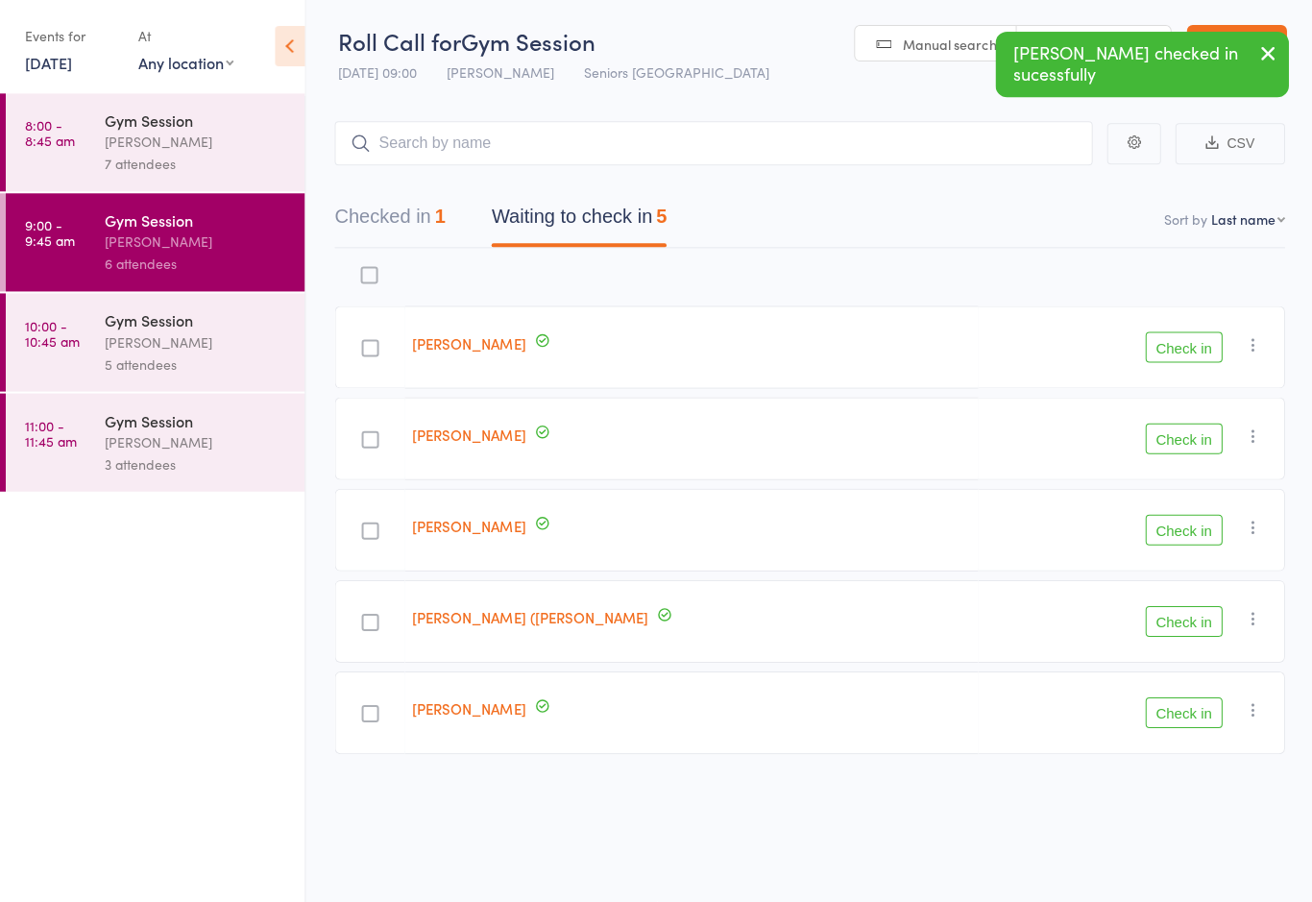
click at [1188, 424] on button "Check in" at bounding box center [1182, 439] width 77 height 31
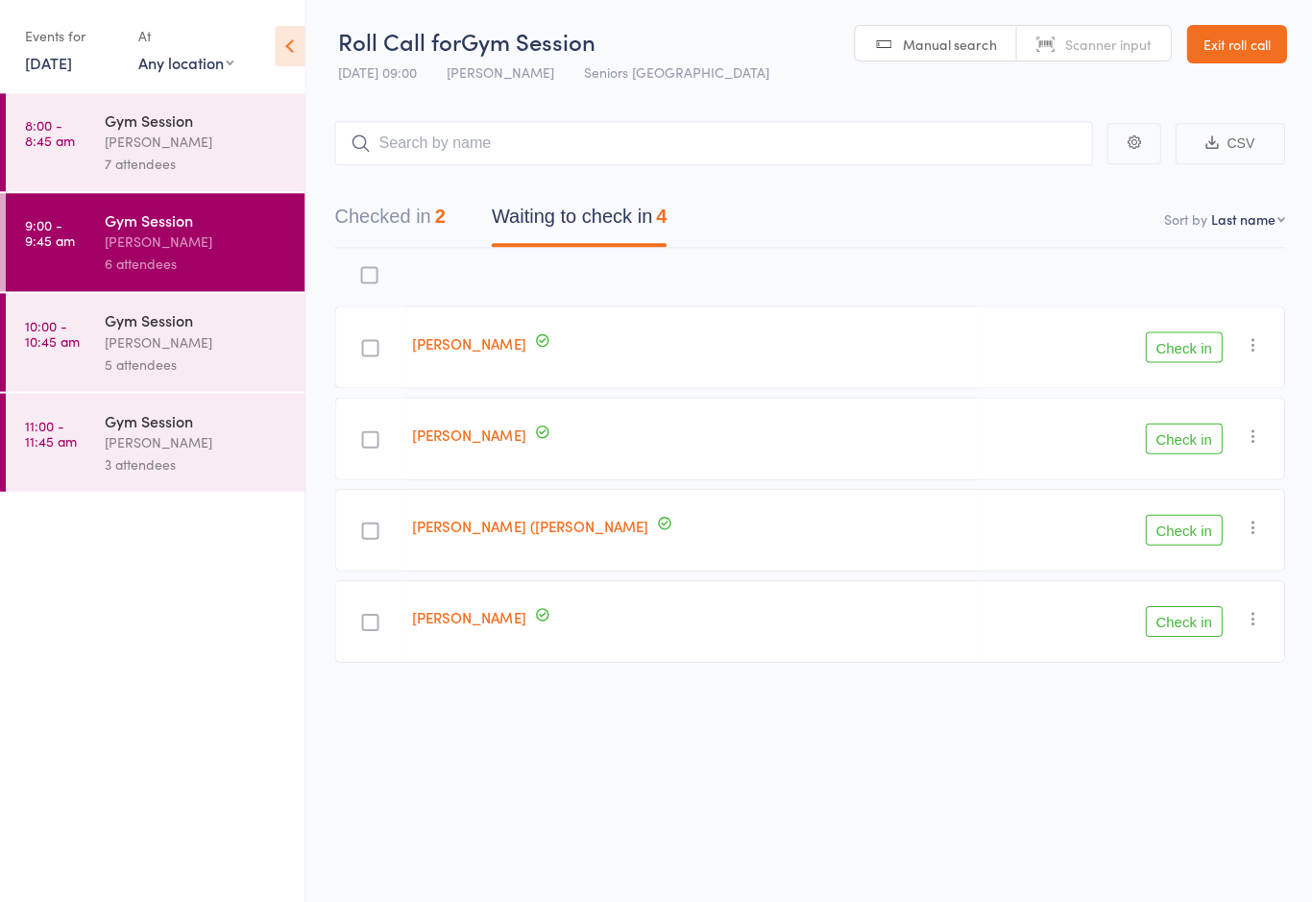
click at [1203, 351] on button "Check in" at bounding box center [1182, 347] width 77 height 31
click at [1178, 521] on button "Check in" at bounding box center [1182, 530] width 77 height 31
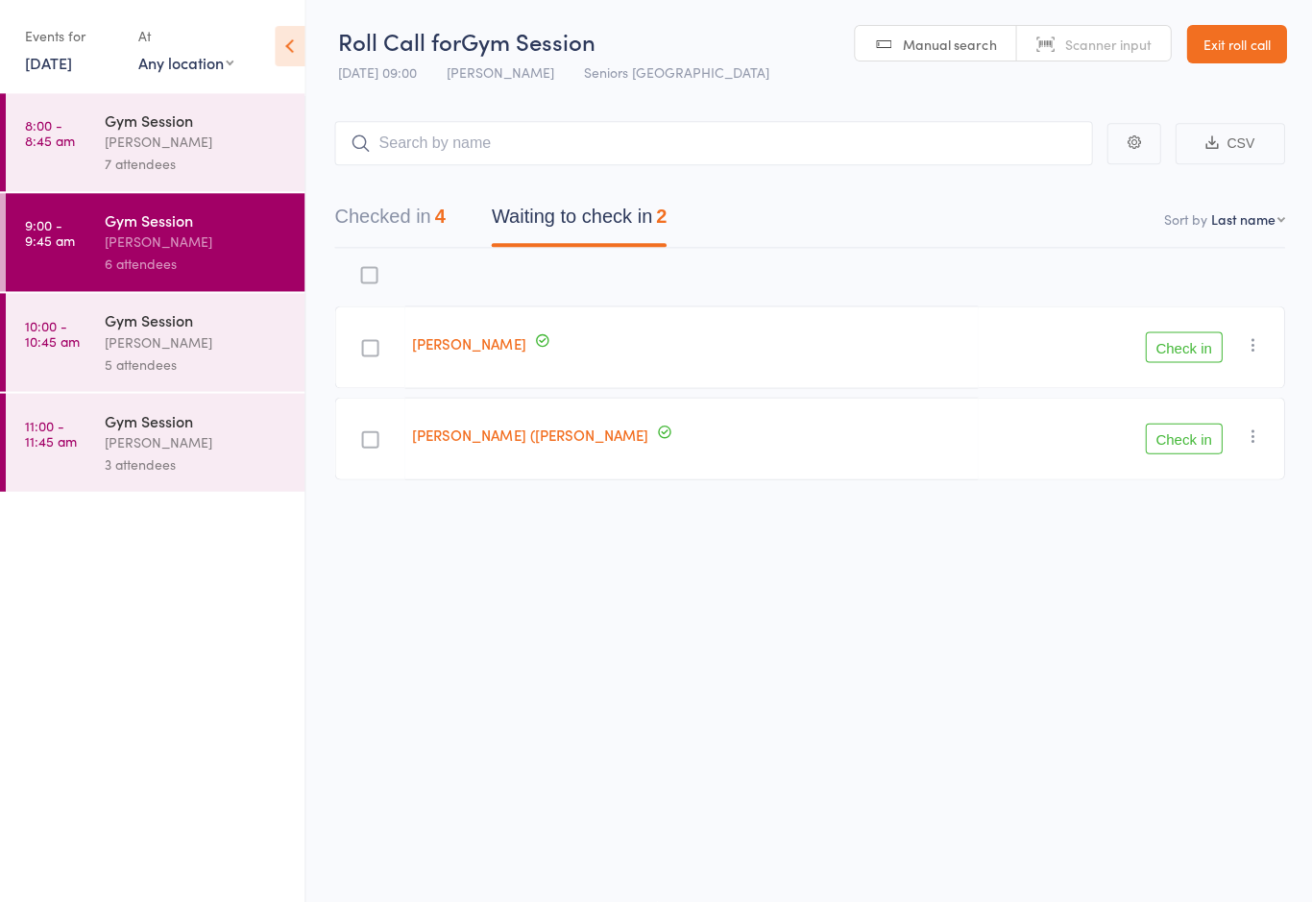
click at [1178, 432] on button "Check in" at bounding box center [1182, 439] width 77 height 31
click at [153, 347] on div "[PERSON_NAME]" at bounding box center [196, 342] width 183 height 22
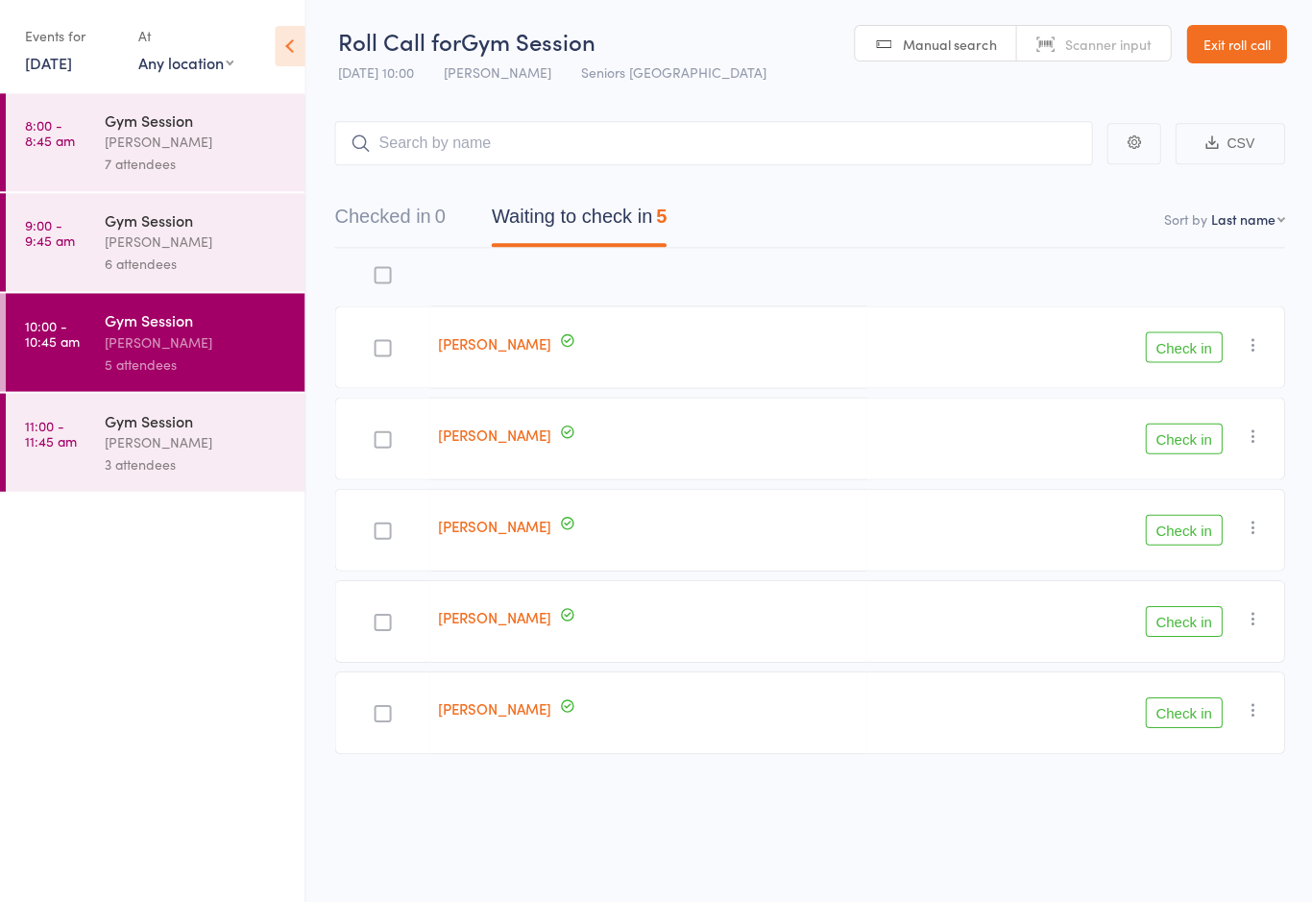
click at [1170, 683] on div "Check in Check in Send message Add Note Add Task Add Flag Remove [PERSON_NAME] …" at bounding box center [1074, 712] width 418 height 83
click at [1175, 704] on button "Check in" at bounding box center [1182, 712] width 77 height 31
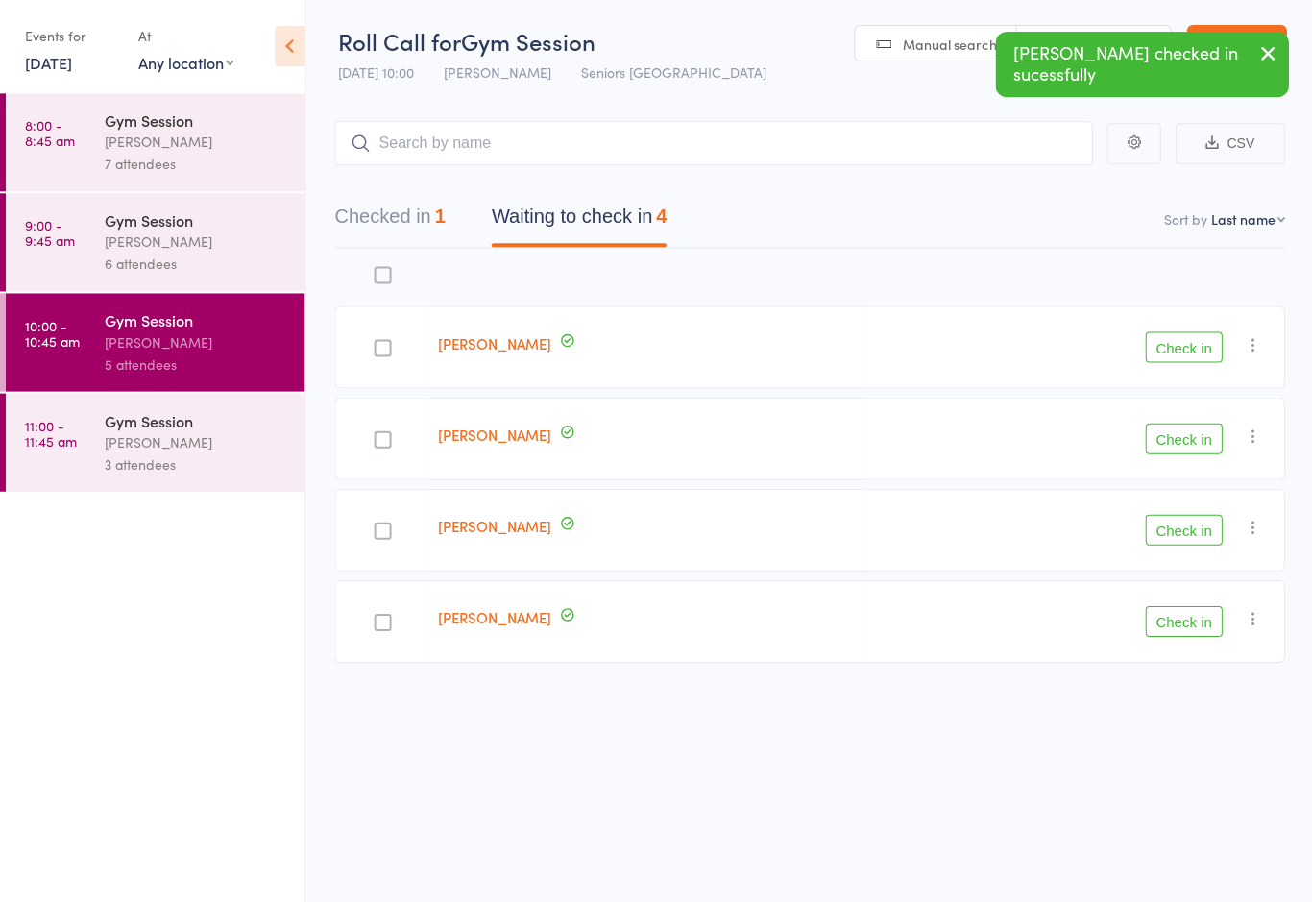
click at [162, 227] on div "Gym Session" at bounding box center [196, 220] width 183 height 21
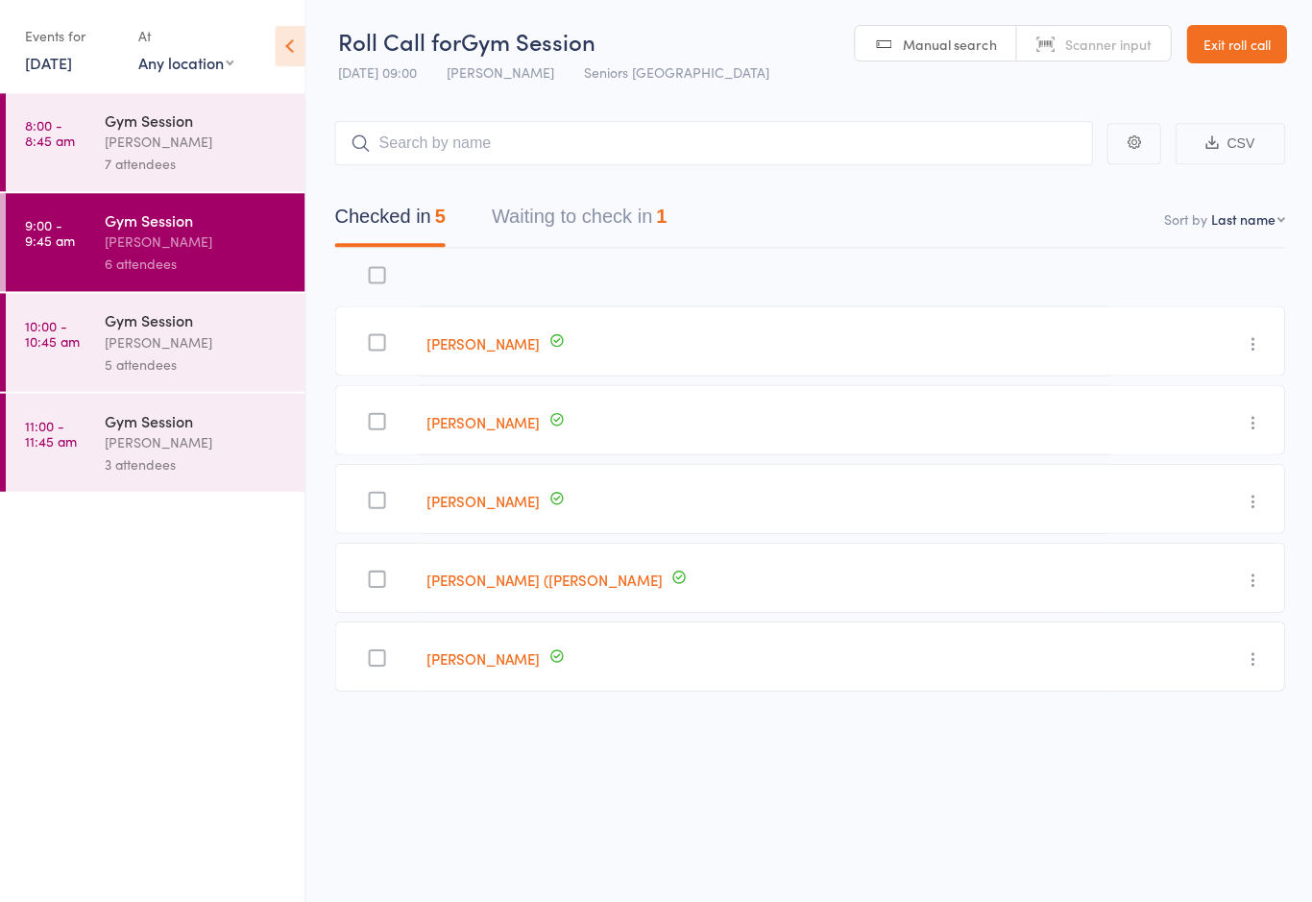
click at [118, 341] on div "[PERSON_NAME]" at bounding box center [196, 342] width 183 height 22
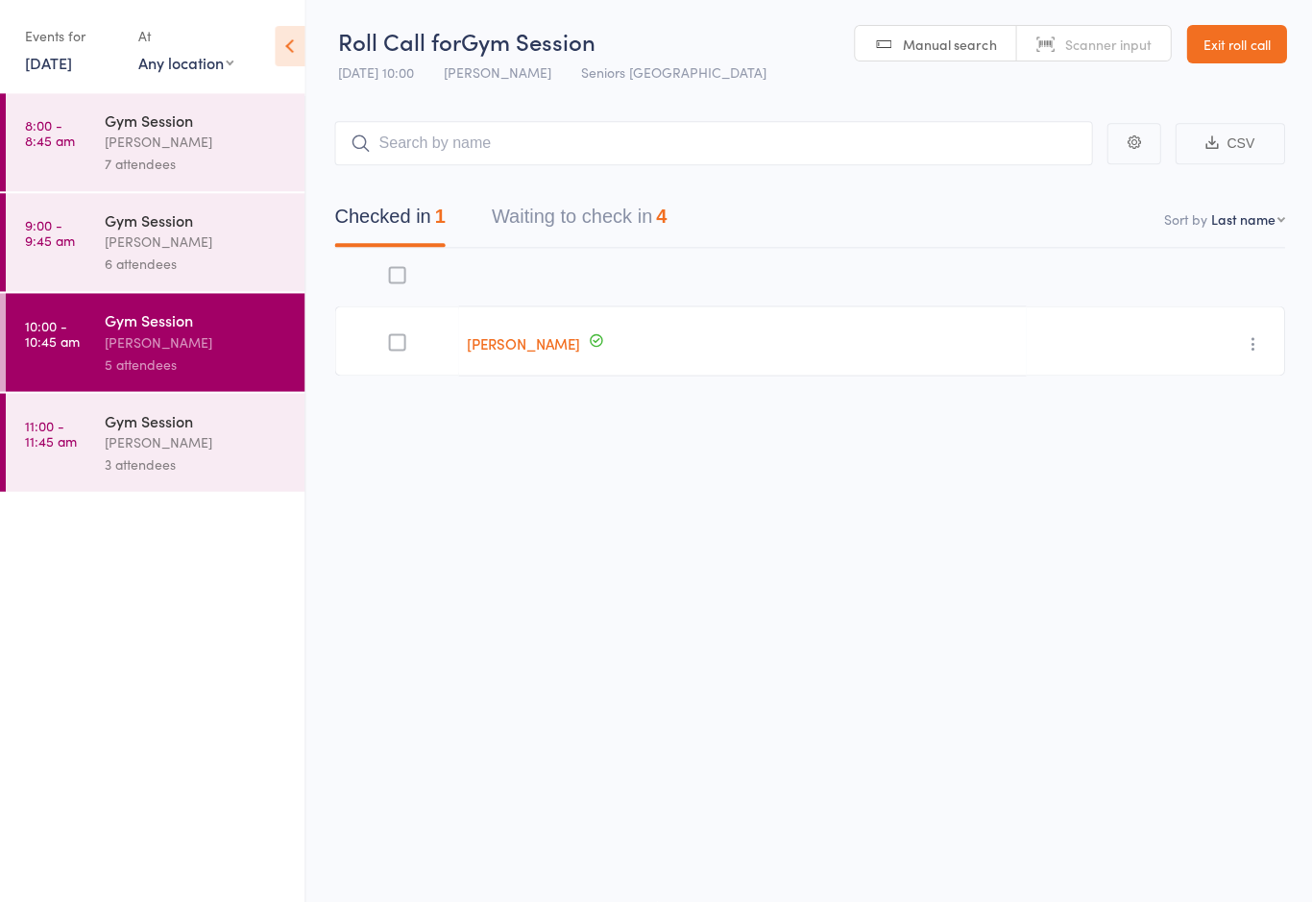
click at [582, 210] on button "Waiting to check in 4" at bounding box center [578, 222] width 175 height 51
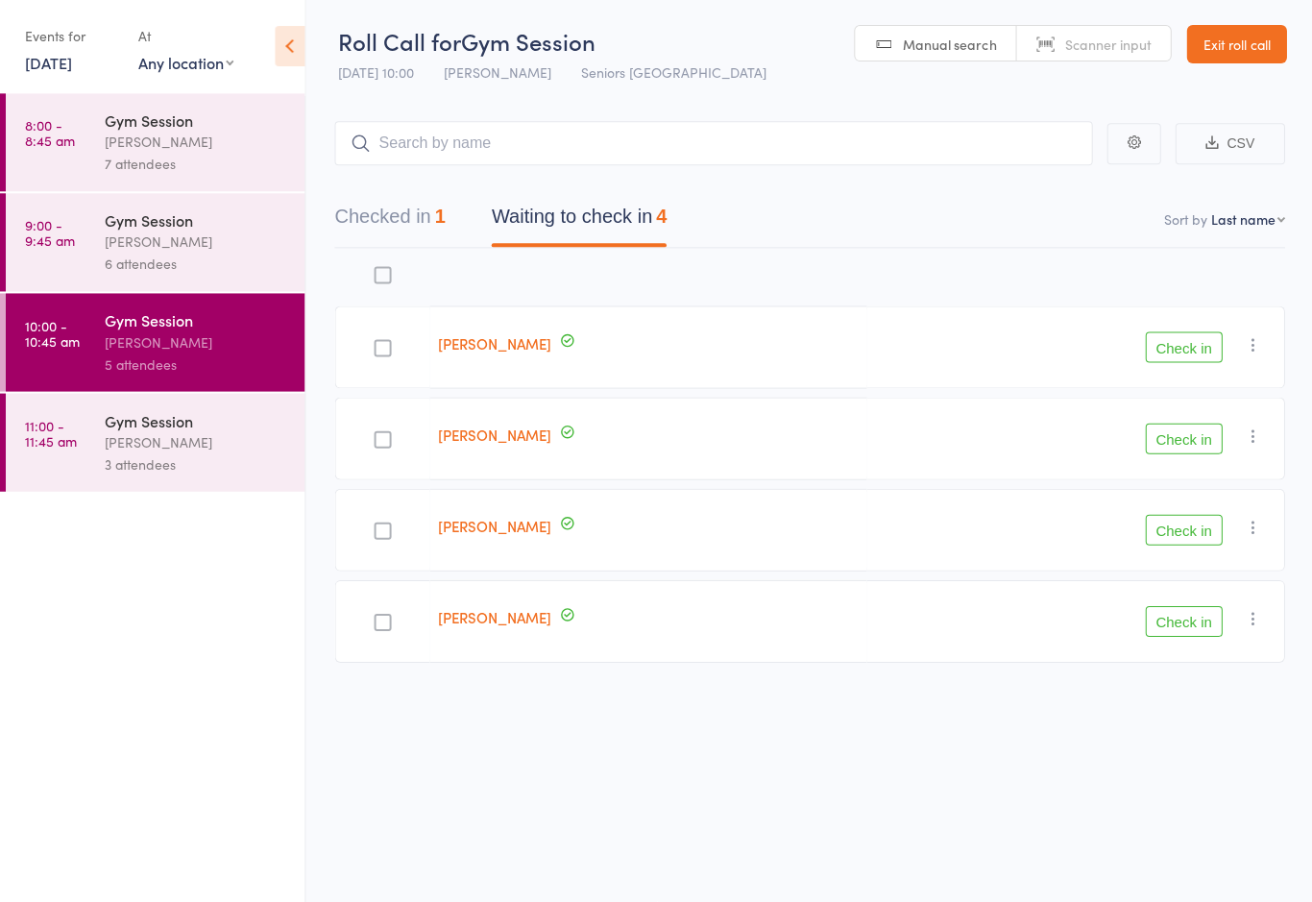
click at [398, 204] on button "Checked in 1" at bounding box center [389, 222] width 110 height 51
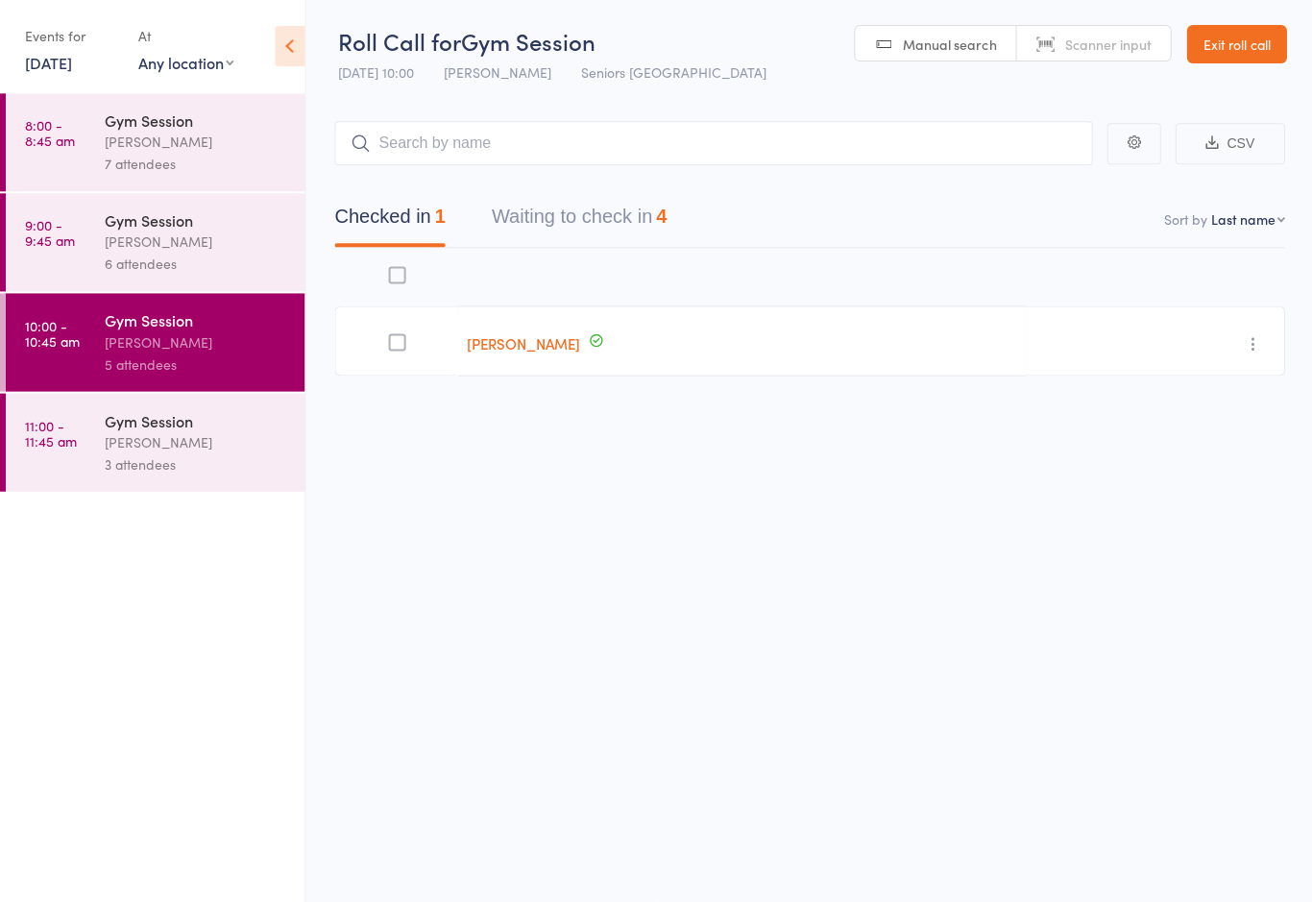
click at [609, 208] on button "Waiting to check in 4" at bounding box center [578, 222] width 175 height 51
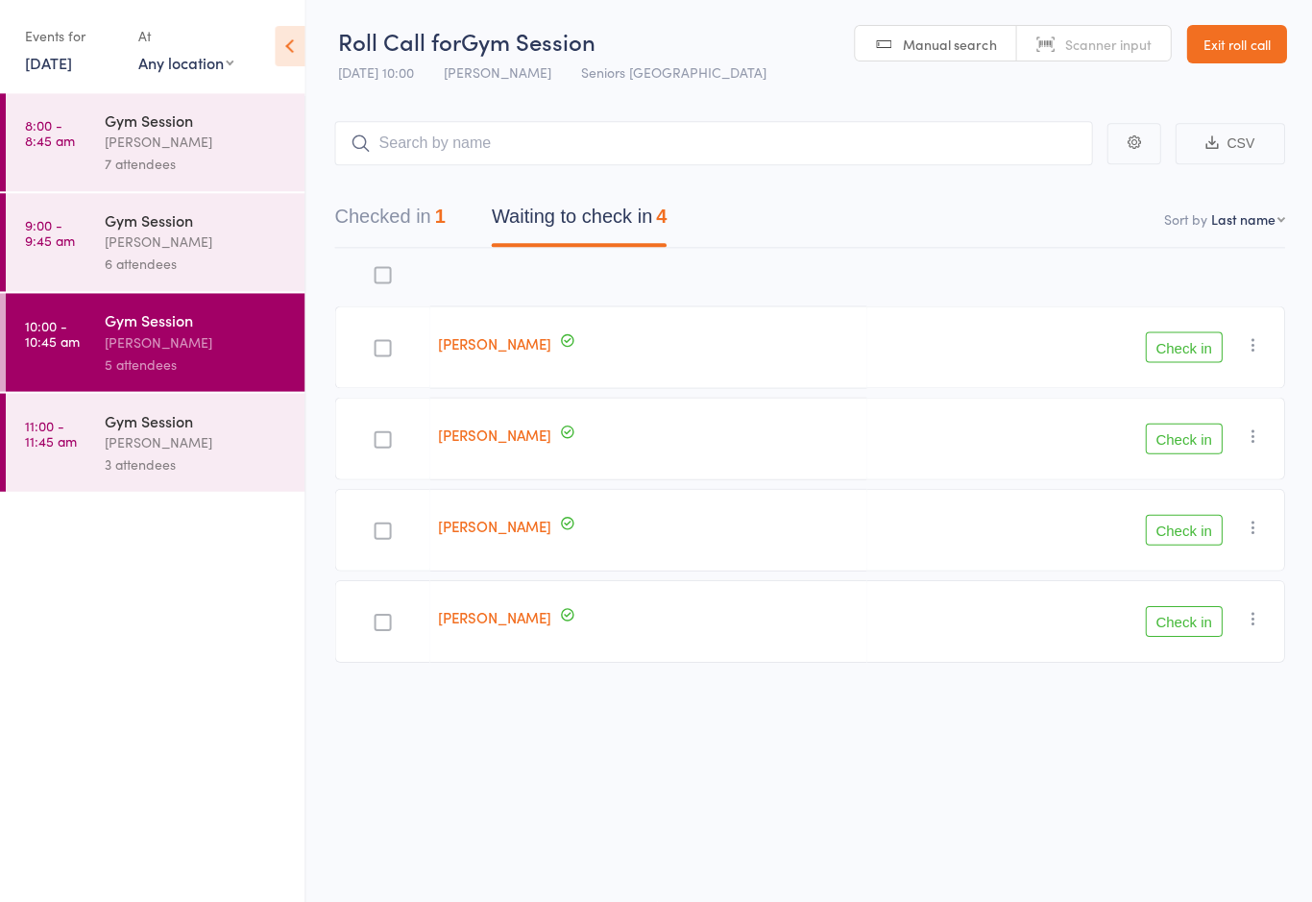
click at [210, 228] on div "Gym Session" at bounding box center [196, 220] width 183 height 21
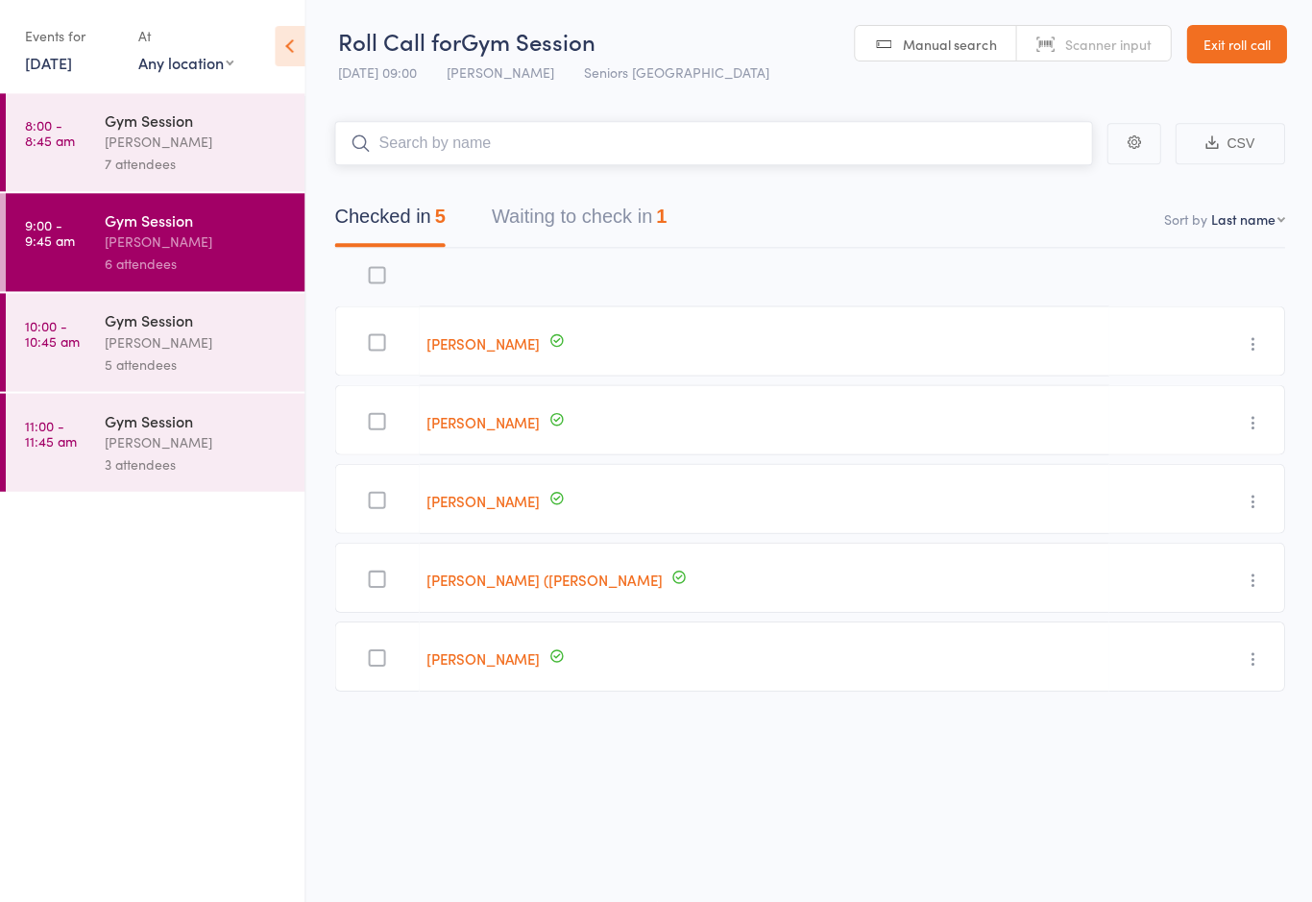
click at [613, 235] on button "Waiting to check in 1" at bounding box center [578, 222] width 175 height 51
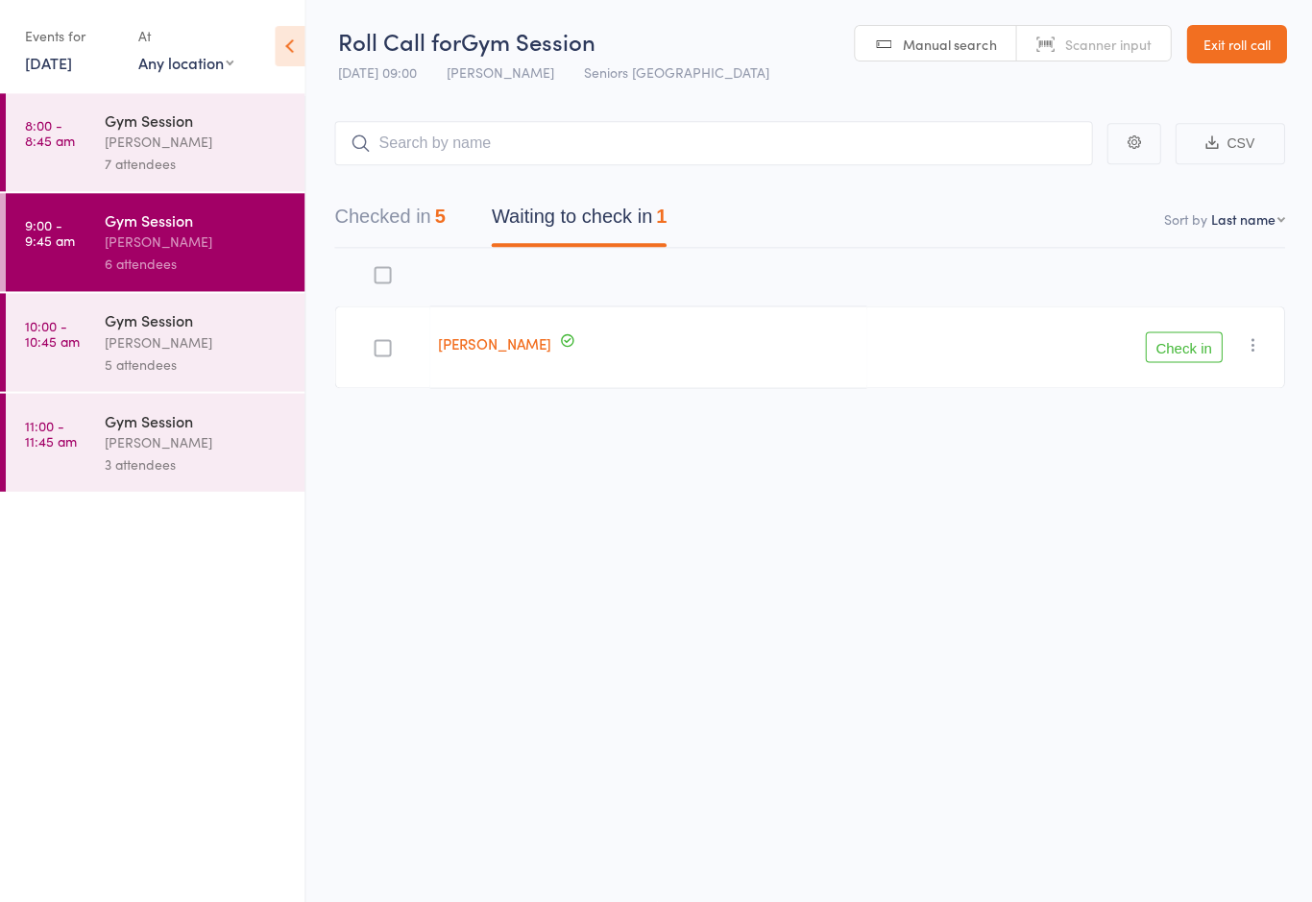
click at [194, 331] on div "Gym Session" at bounding box center [196, 320] width 183 height 21
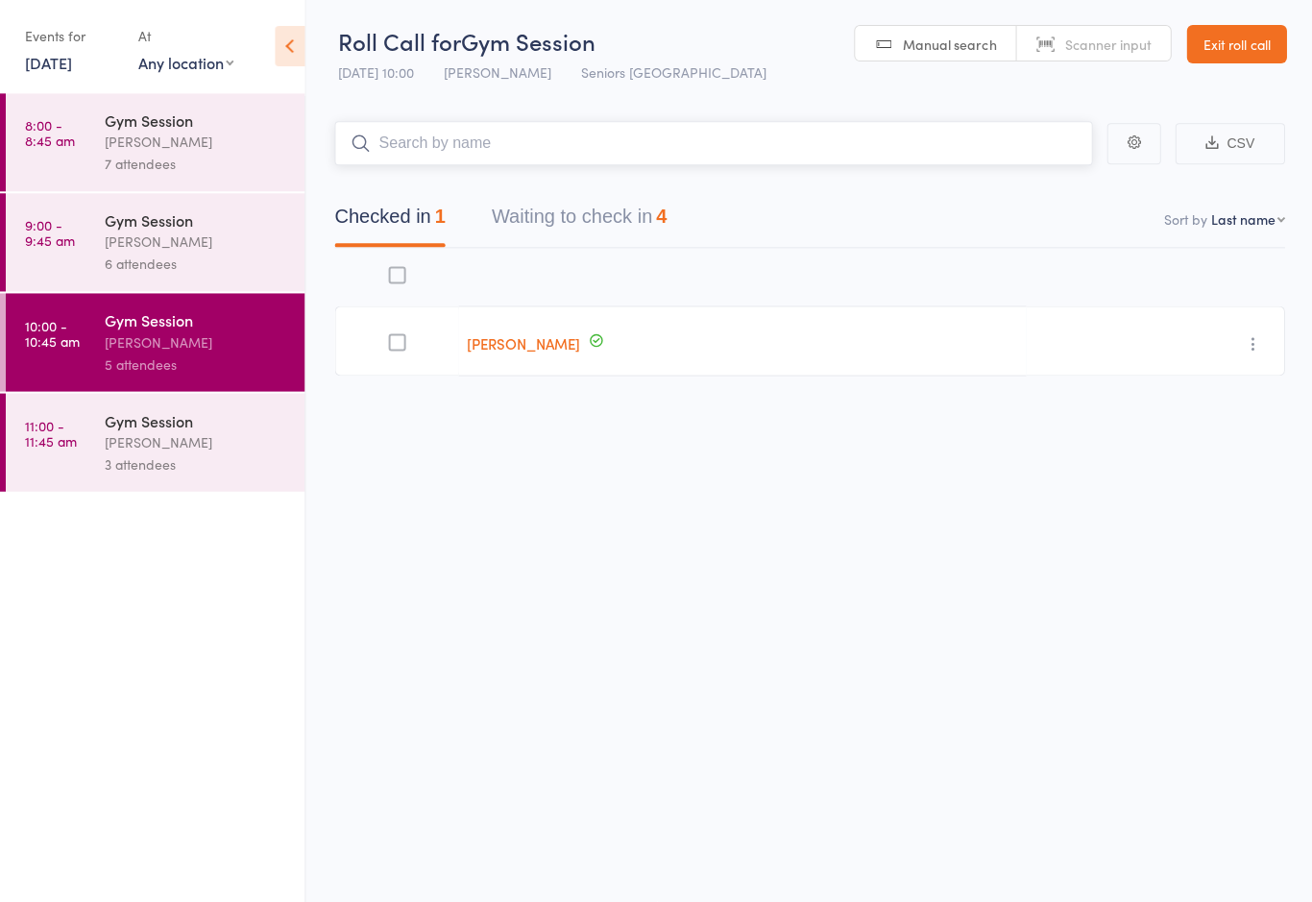
click at [575, 218] on button "Waiting to check in 4" at bounding box center [578, 222] width 175 height 51
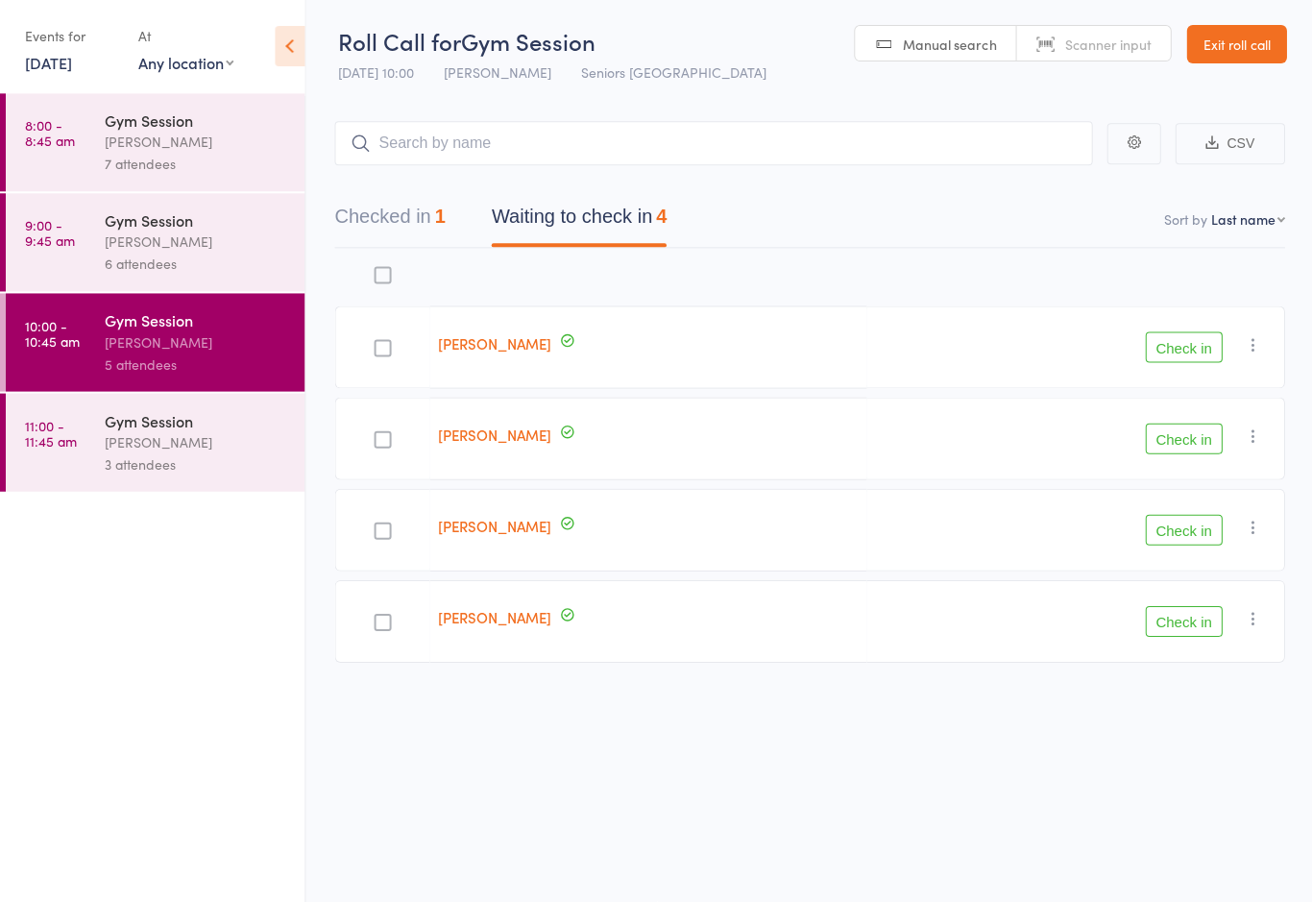
click at [1197, 341] on button "Check in" at bounding box center [1182, 347] width 77 height 31
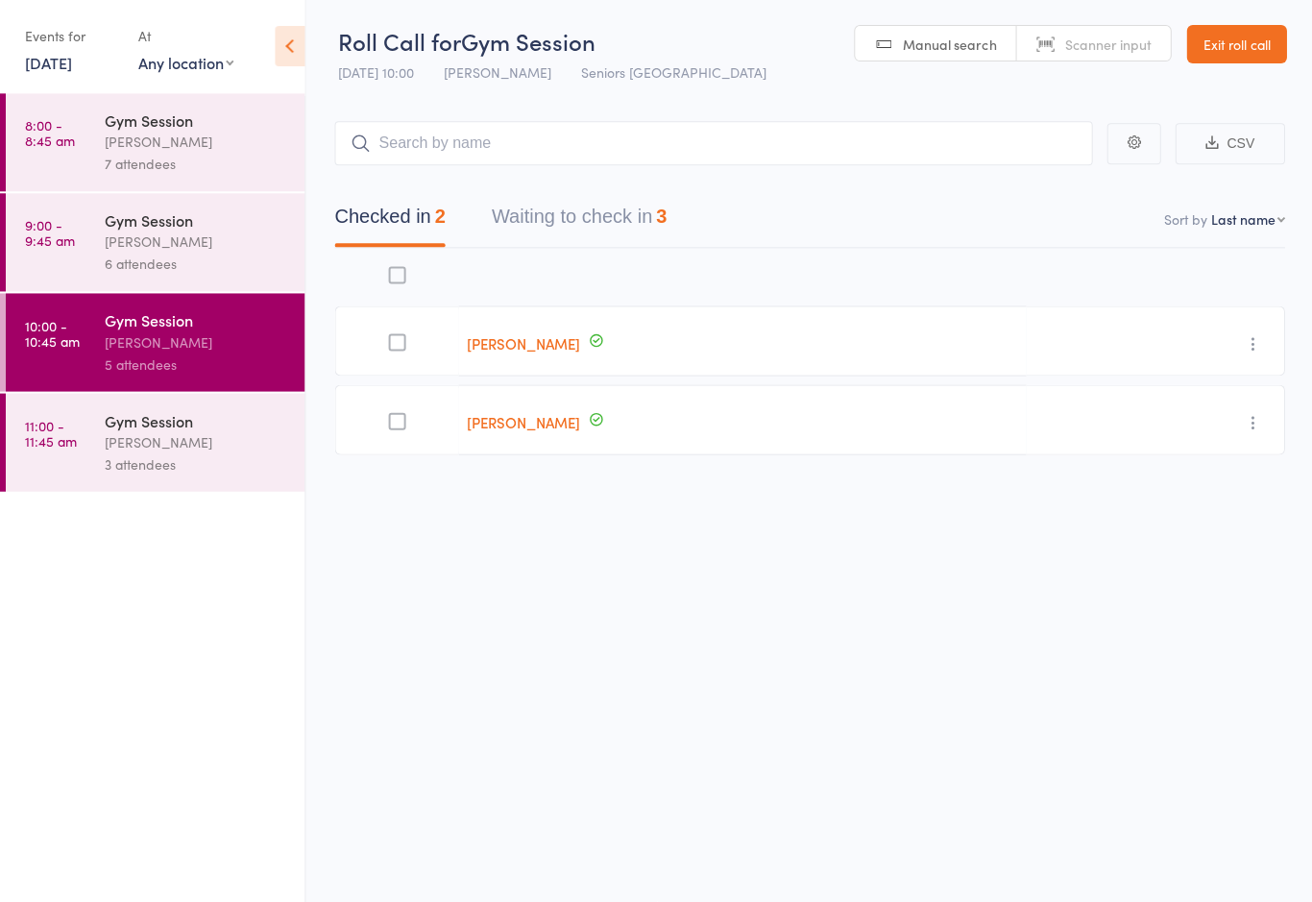
click at [591, 221] on button "Waiting to check in 3" at bounding box center [578, 222] width 175 height 51
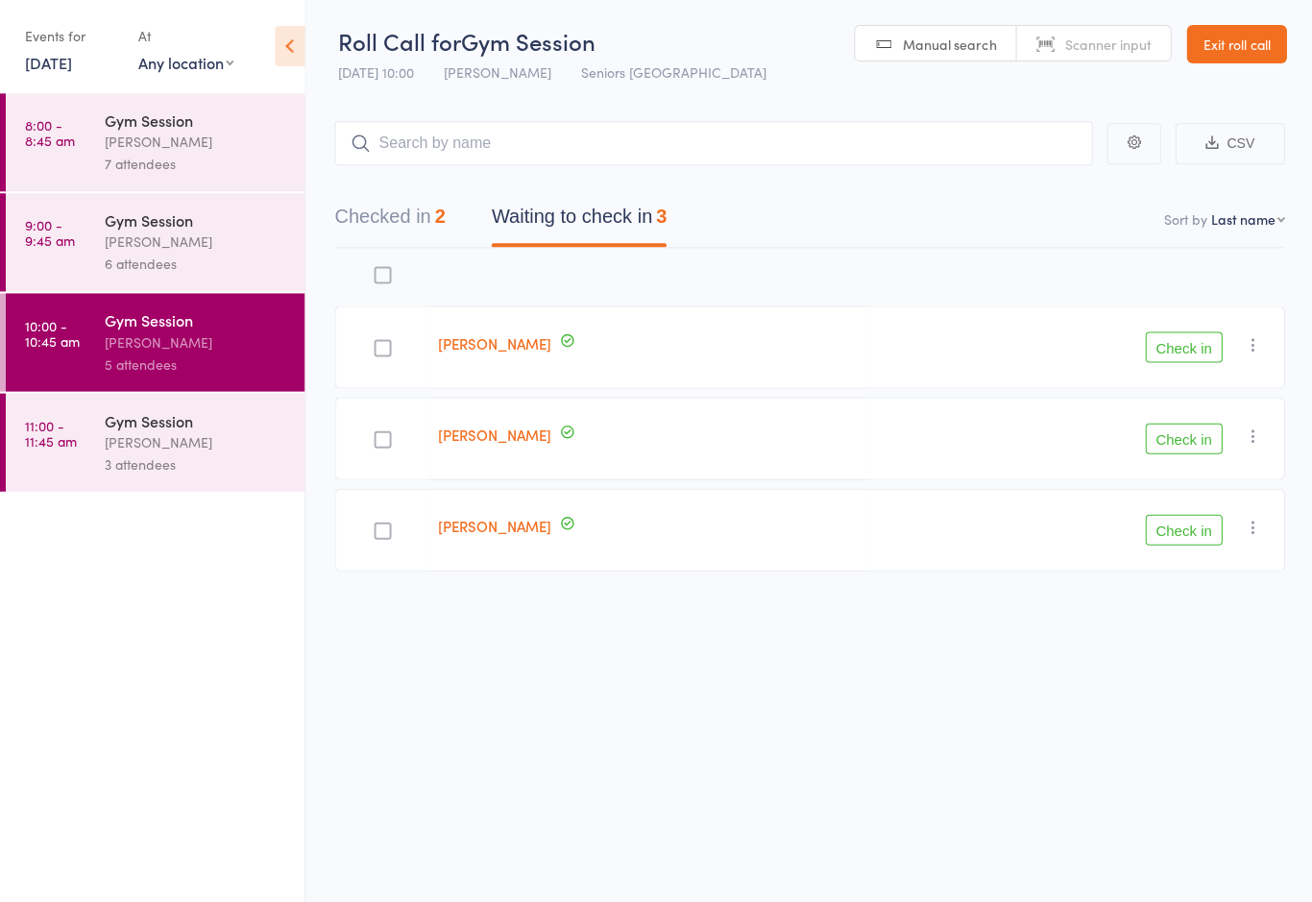
click at [1159, 440] on button "Check in" at bounding box center [1182, 439] width 77 height 31
click at [364, 343] on div at bounding box center [381, 347] width 95 height 83
click at [378, 351] on div at bounding box center [382, 348] width 17 height 17
click at [377, 343] on input "checkbox" at bounding box center [377, 343] width 0 height 0
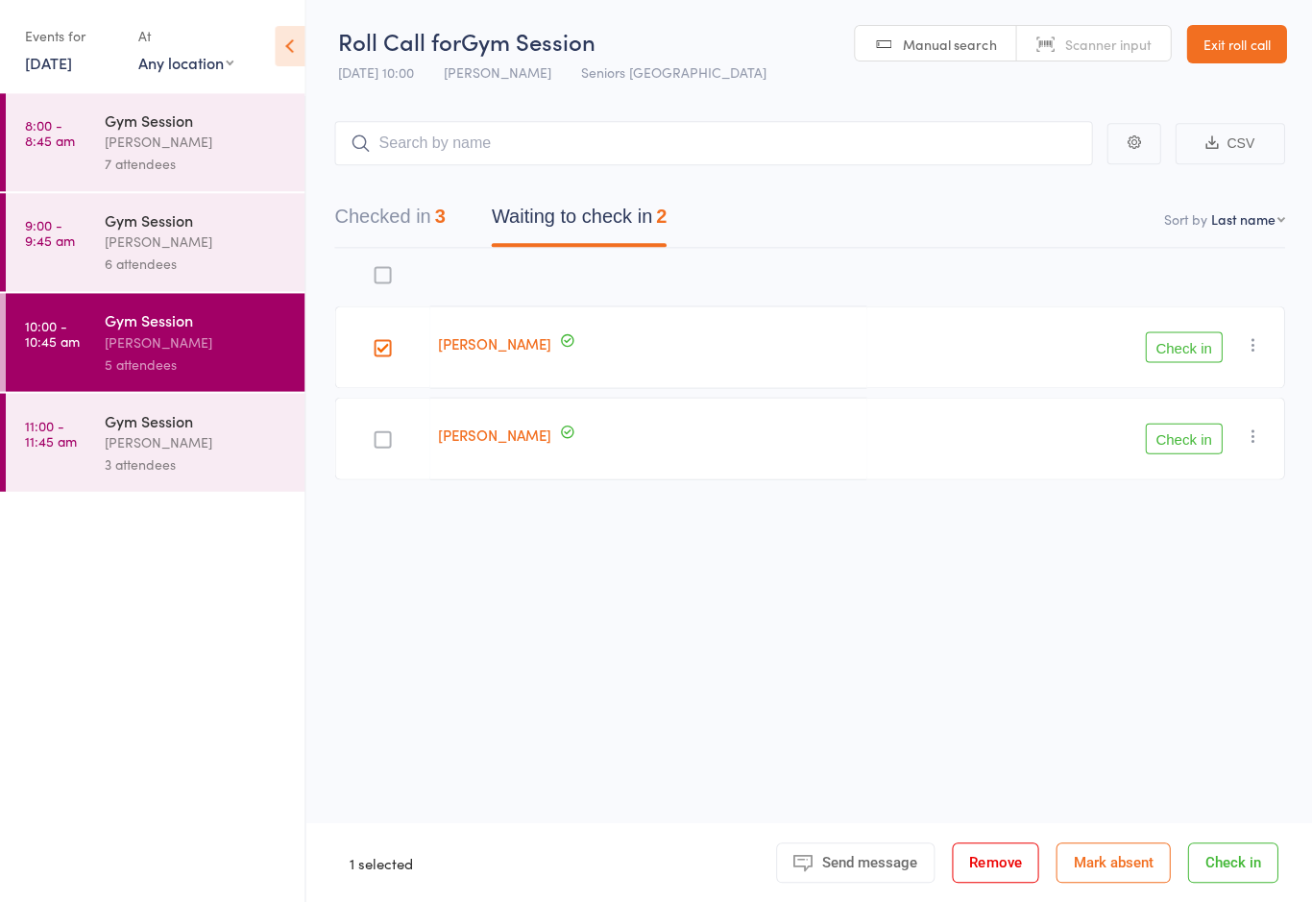
click at [1167, 329] on div "Check in Check in Send message Add Note Add Task Add Flag Remove [PERSON_NAME] …" at bounding box center [1074, 347] width 418 height 83
click at [1180, 355] on button "Check in" at bounding box center [1182, 347] width 77 height 31
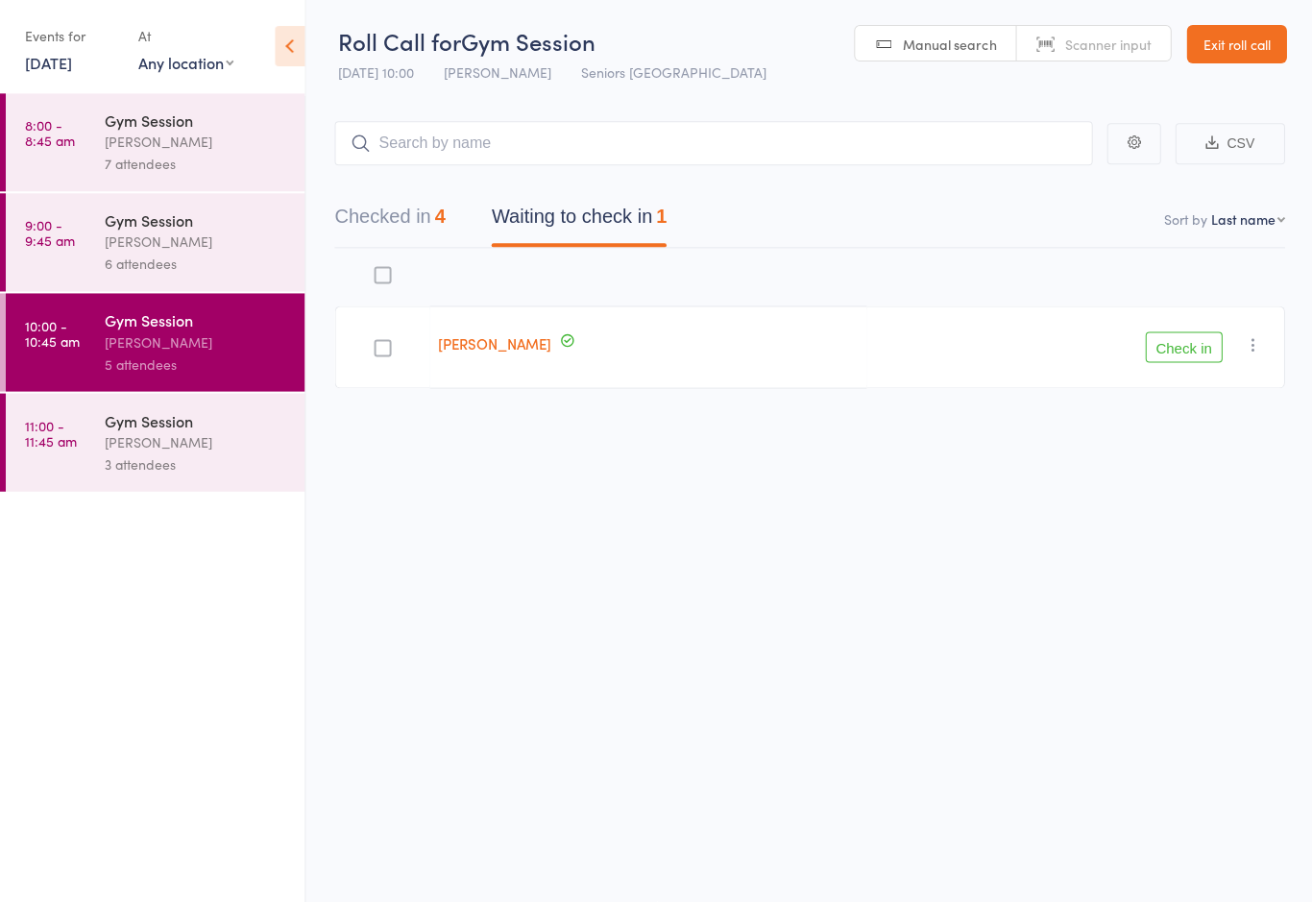
click at [1168, 338] on button "Check in" at bounding box center [1182, 347] width 77 height 31
